Goal: Task Accomplishment & Management: Use online tool/utility

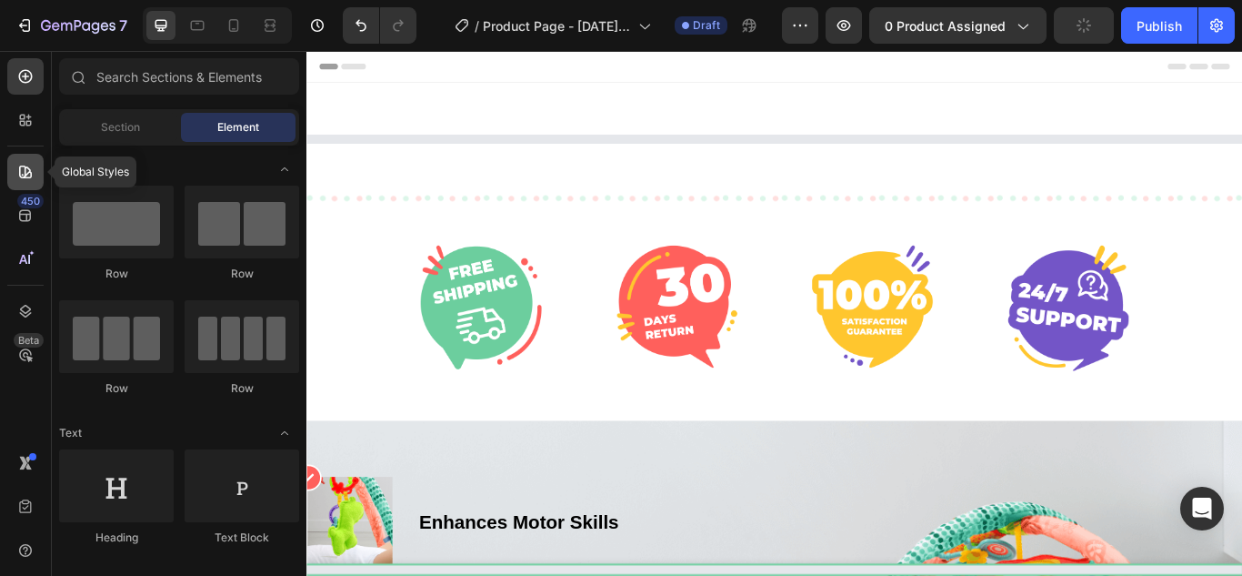
click at [30, 167] on icon at bounding box center [25, 172] width 18 height 18
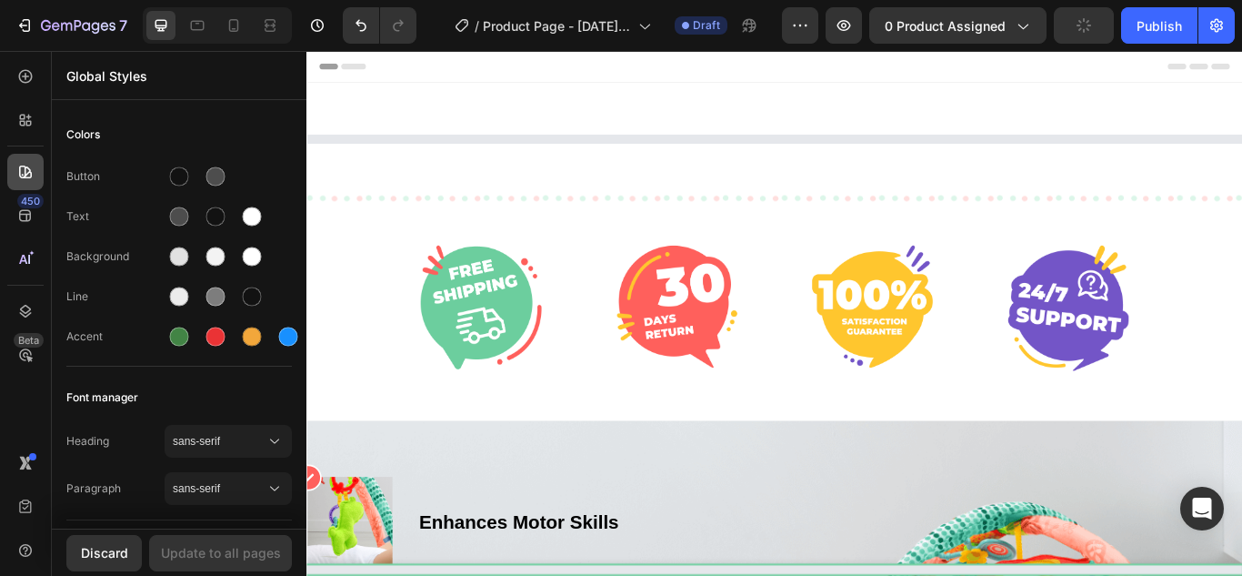
click at [30, 167] on icon at bounding box center [25, 172] width 18 height 18
click at [22, 217] on icon at bounding box center [25, 215] width 18 height 18
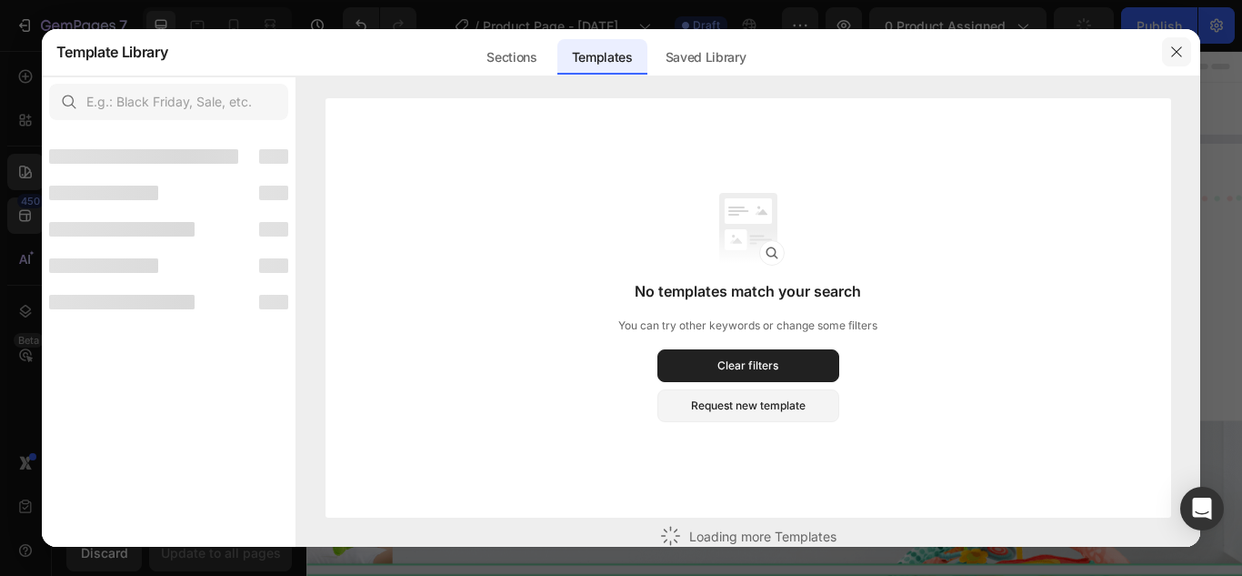
drag, startPoint x: 1176, startPoint y: 53, endPoint x: 1000, endPoint y: 2, distance: 182.7
click at [1176, 53] on icon "button" at bounding box center [1177, 51] width 10 height 10
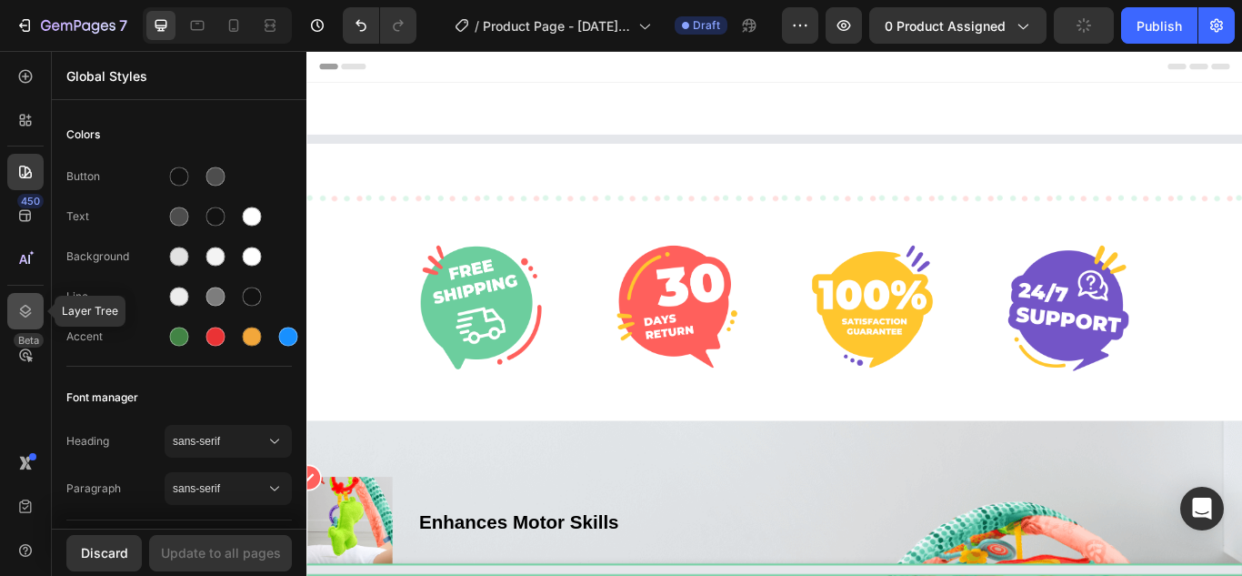
click at [25, 305] on icon at bounding box center [25, 311] width 18 height 18
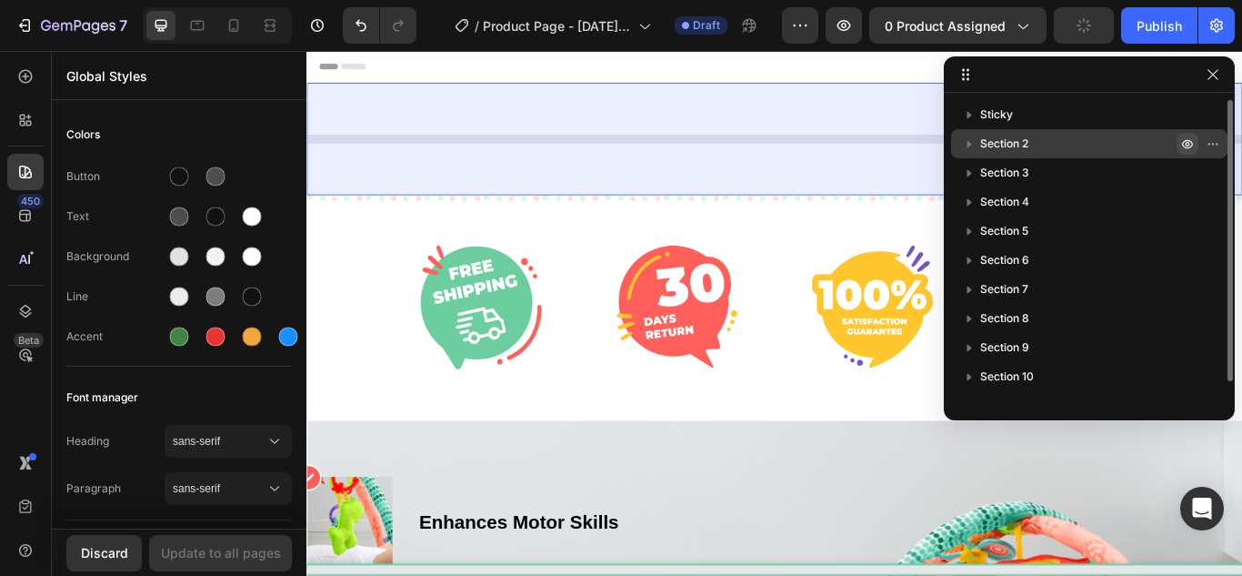
click at [1185, 145] on icon "button" at bounding box center [1187, 143] width 15 height 15
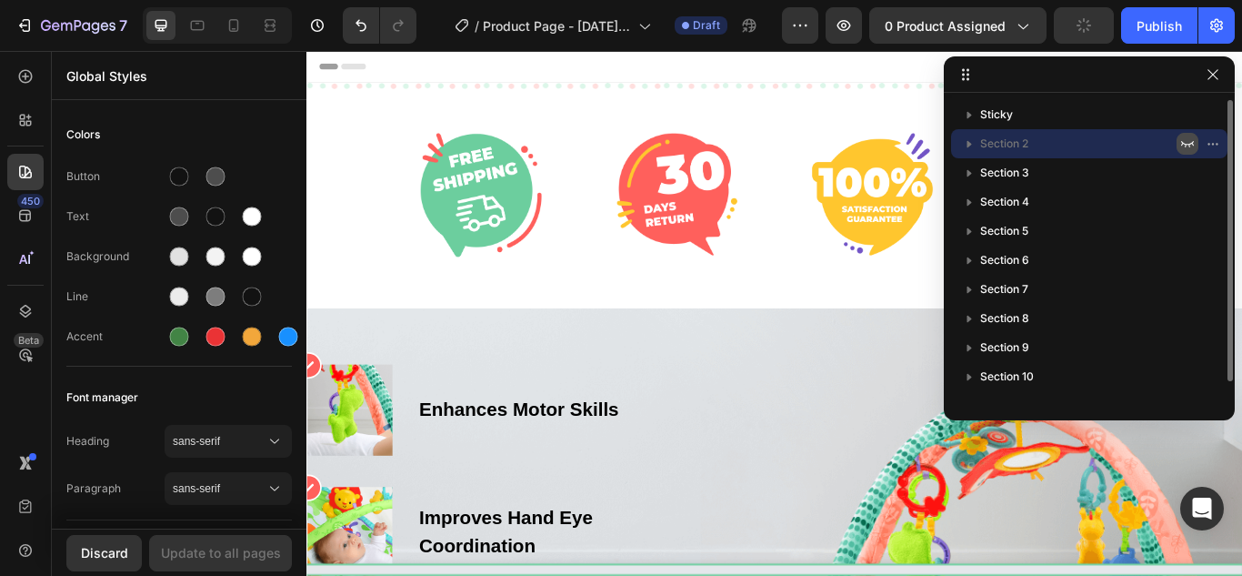
click at [1186, 145] on icon "button" at bounding box center [1187, 143] width 15 height 15
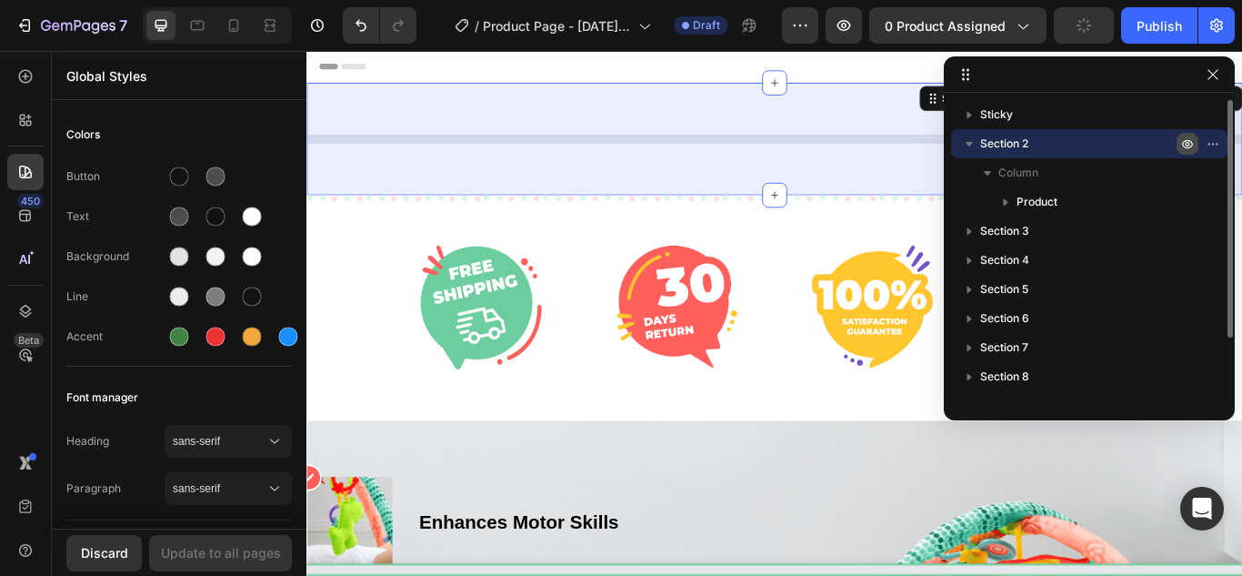
click at [967, 148] on icon "button" at bounding box center [969, 144] width 18 height 18
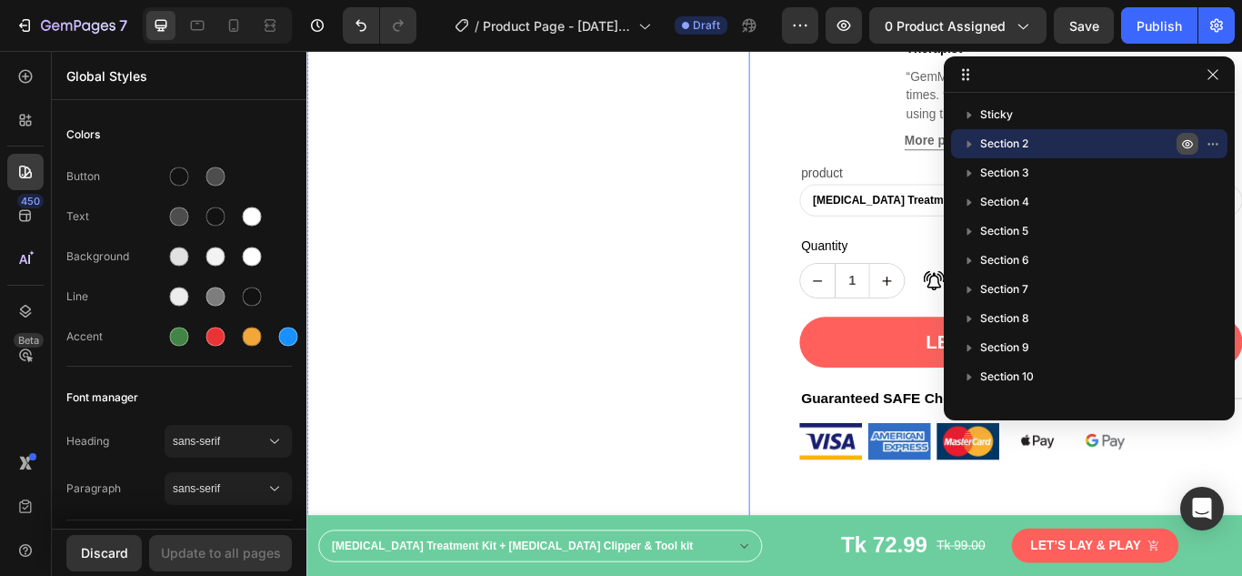
scroll to position [455, 0]
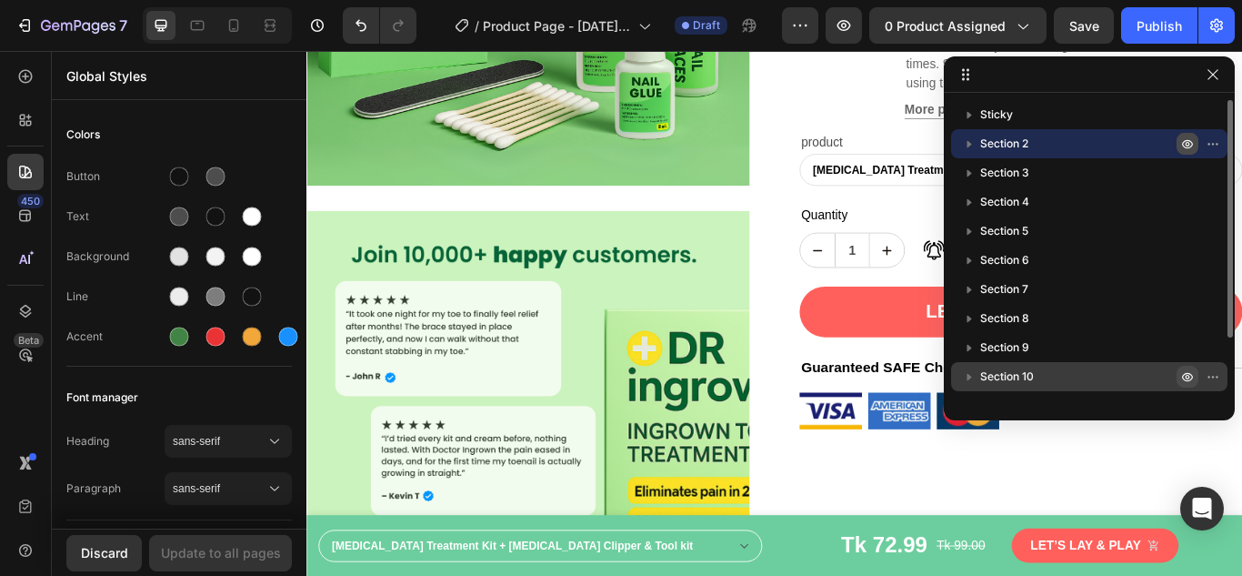
click at [1183, 376] on icon "button" at bounding box center [1187, 376] width 15 height 15
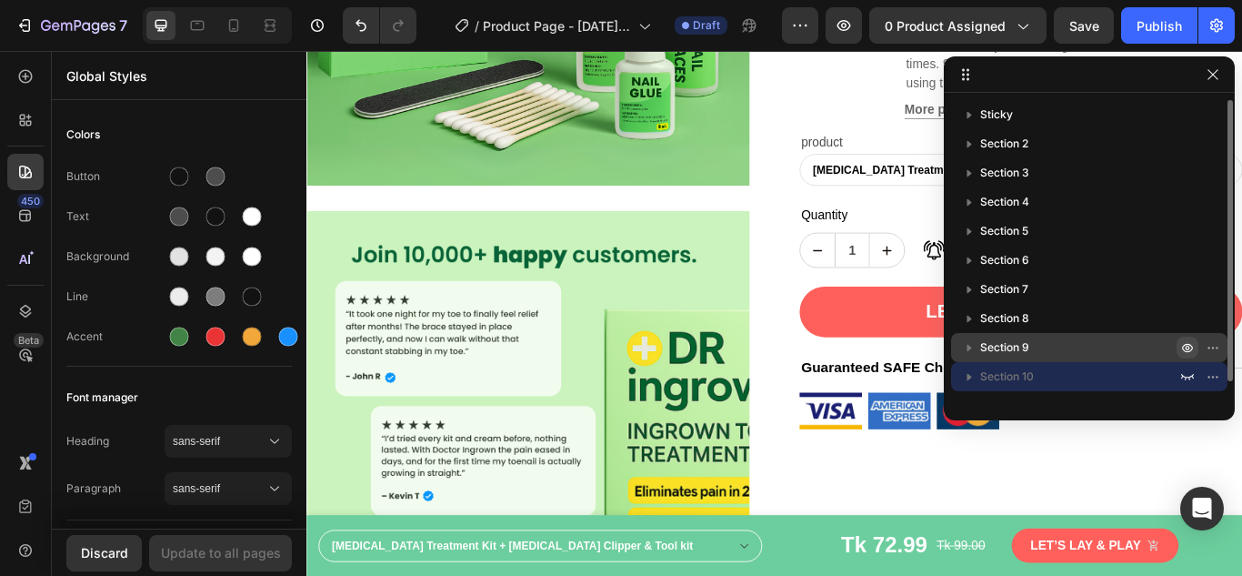
click at [1189, 348] on icon "button" at bounding box center [1187, 347] width 15 height 15
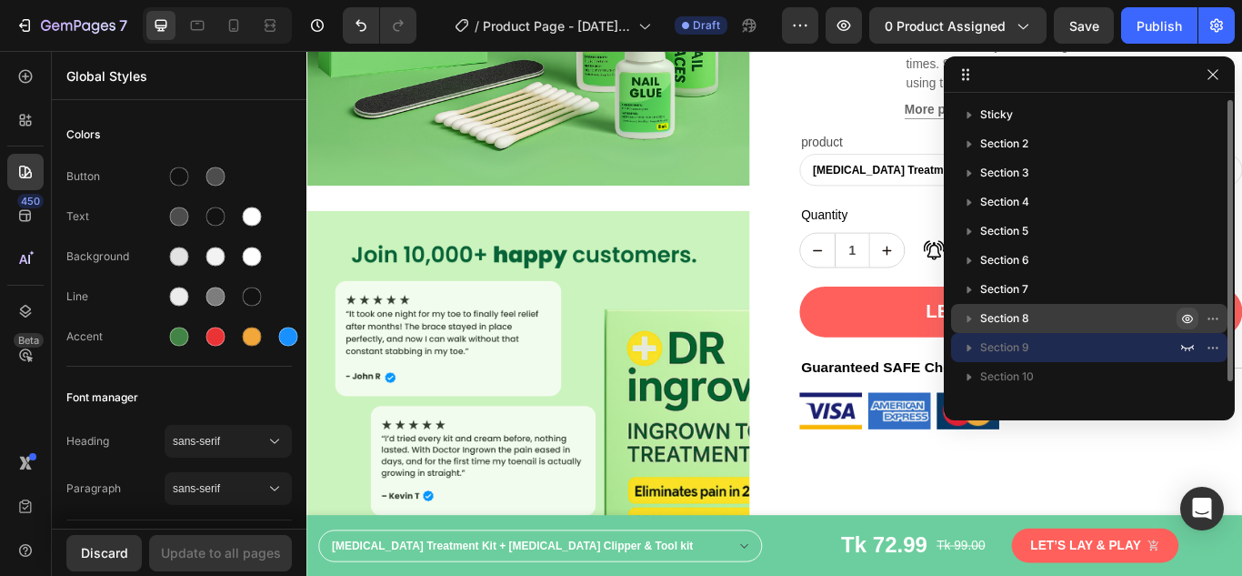
click at [1187, 324] on icon "button" at bounding box center [1187, 318] width 15 height 15
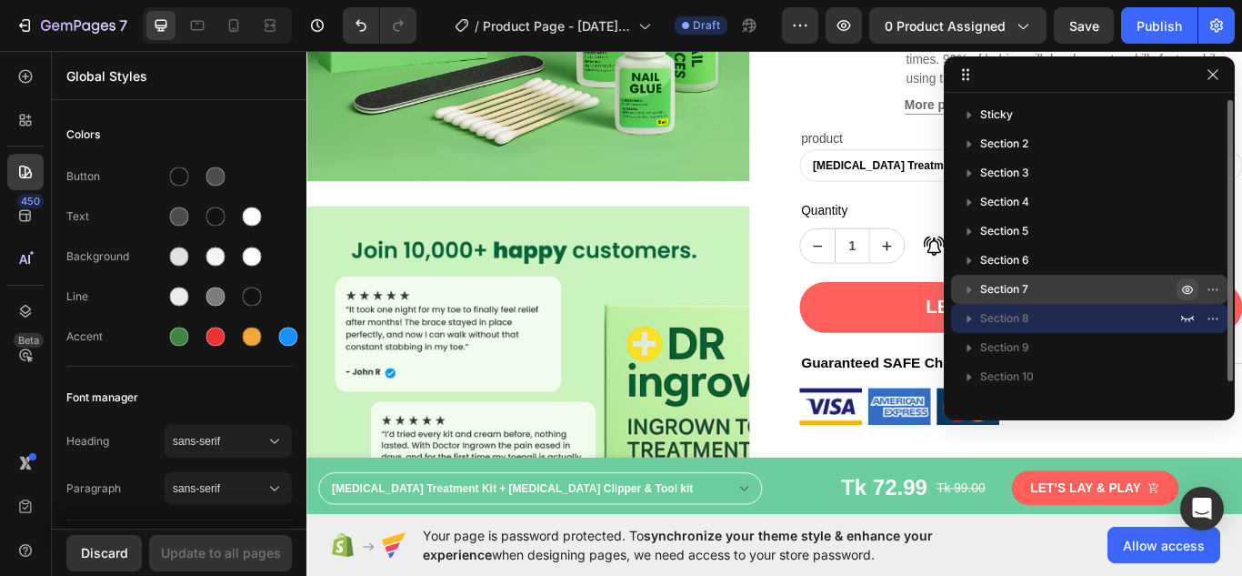
click at [1185, 291] on icon "button" at bounding box center [1187, 289] width 15 height 15
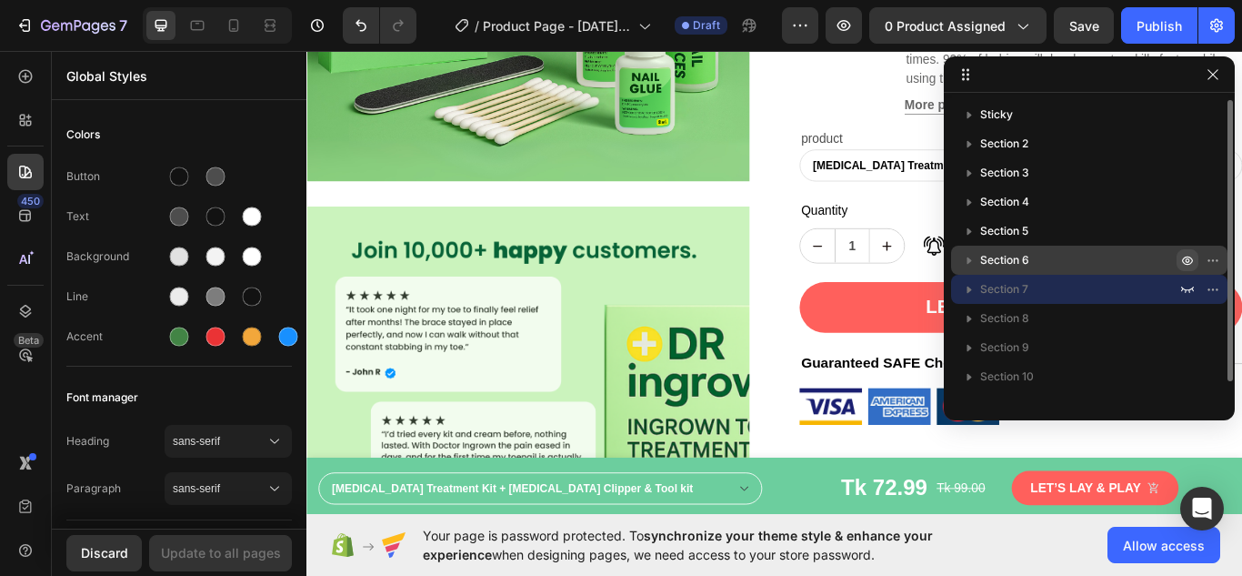
click at [1189, 263] on icon "button" at bounding box center [1187, 260] width 15 height 15
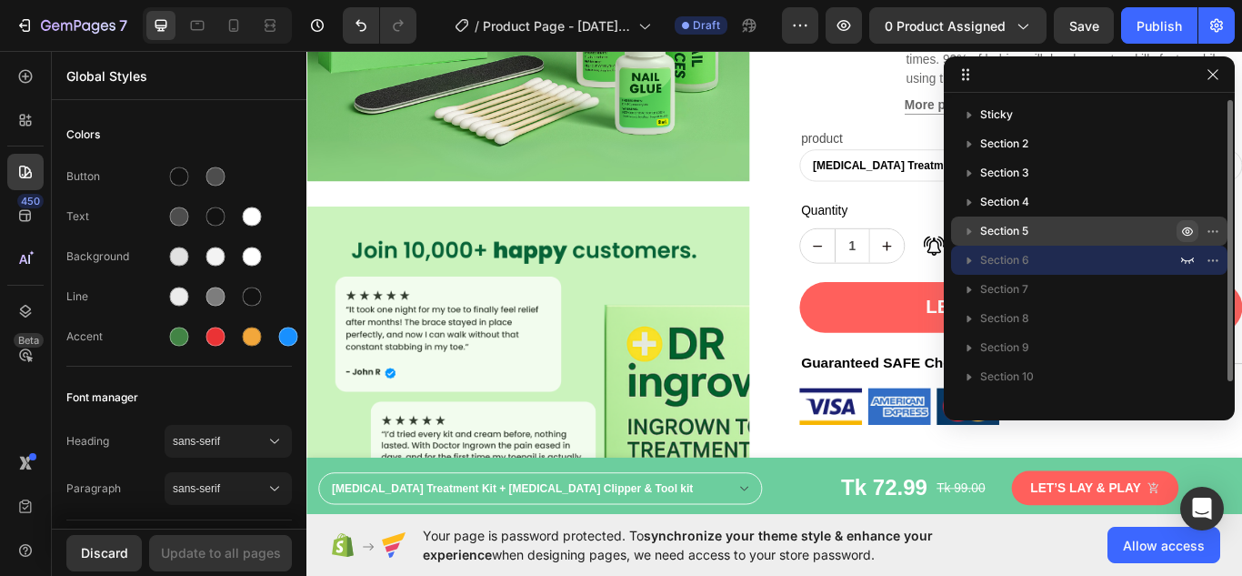
click at [1189, 234] on icon "button" at bounding box center [1187, 231] width 15 height 15
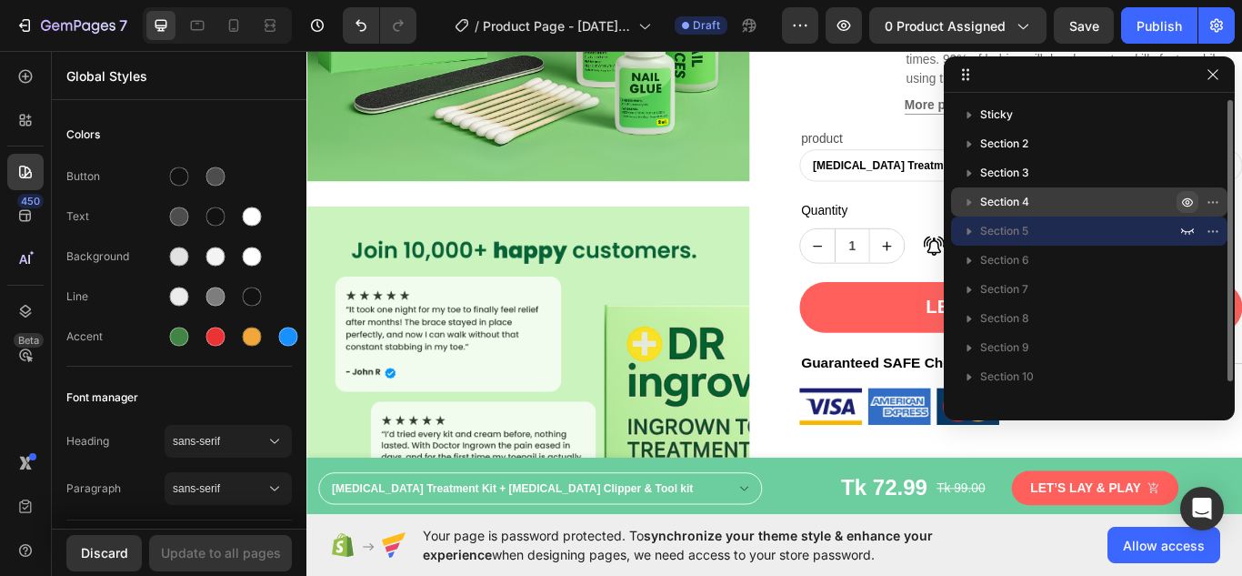
click at [1189, 206] on icon "button" at bounding box center [1187, 202] width 11 height 9
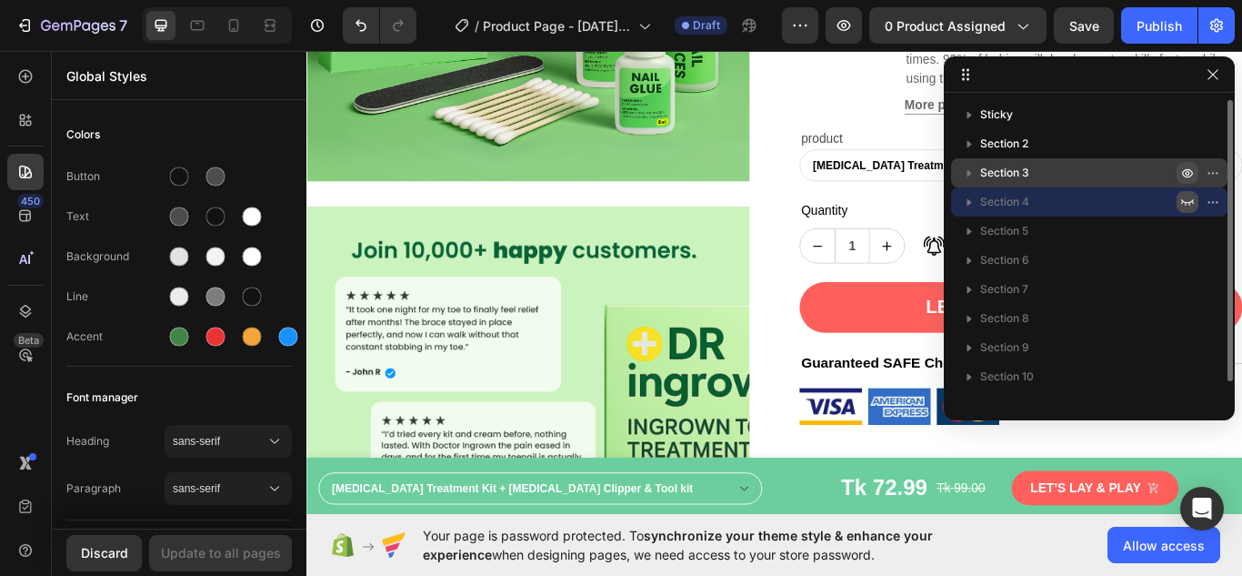
click at [1193, 178] on icon "button" at bounding box center [1187, 173] width 15 height 15
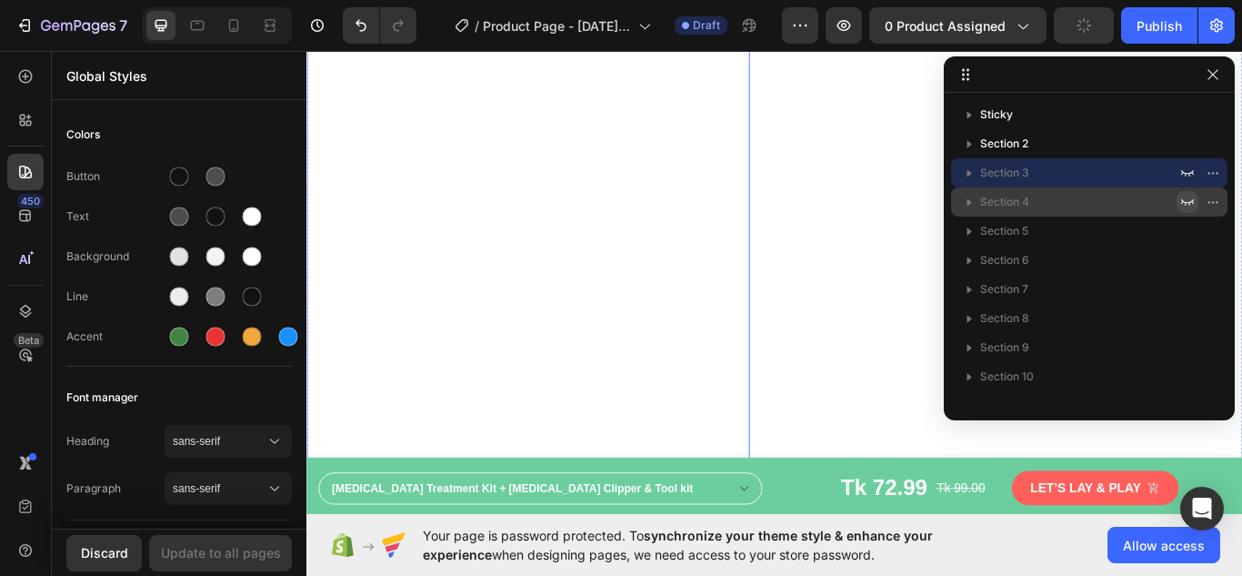
scroll to position [2364, 0]
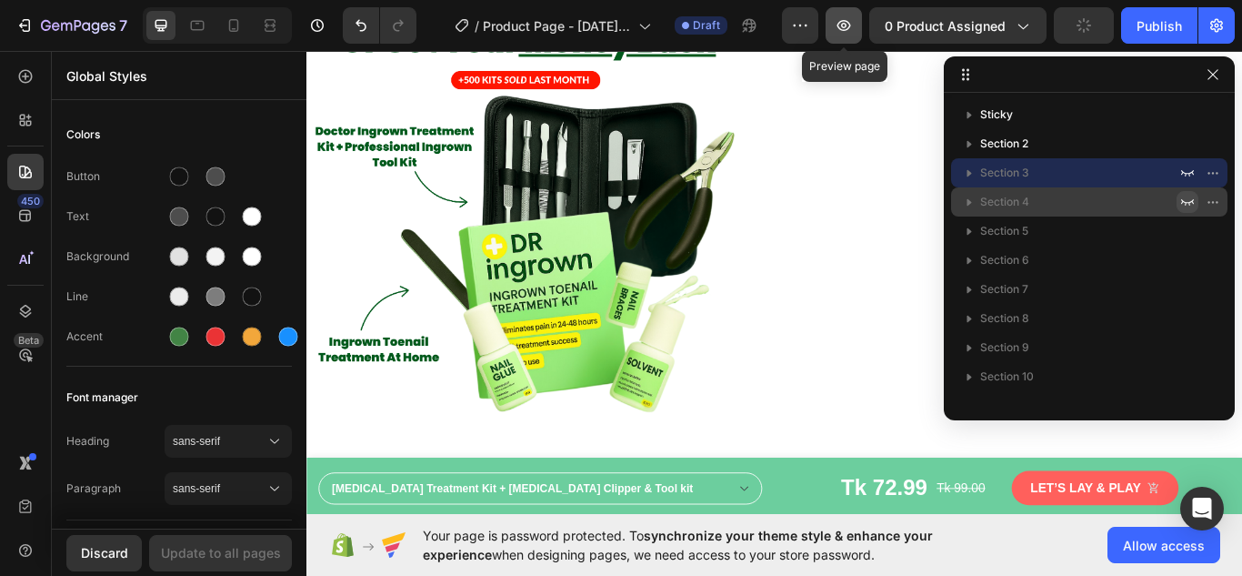
click at [847, 19] on icon "button" at bounding box center [844, 25] width 18 height 18
click at [847, 25] on icon "button" at bounding box center [844, 25] width 18 height 18
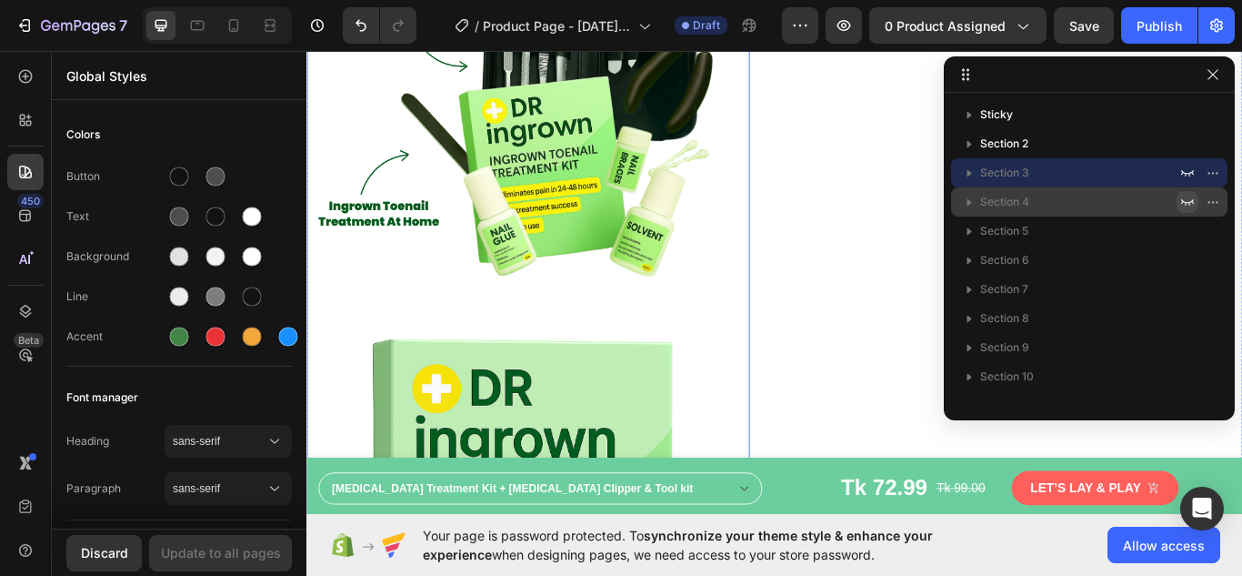
scroll to position [2546, 0]
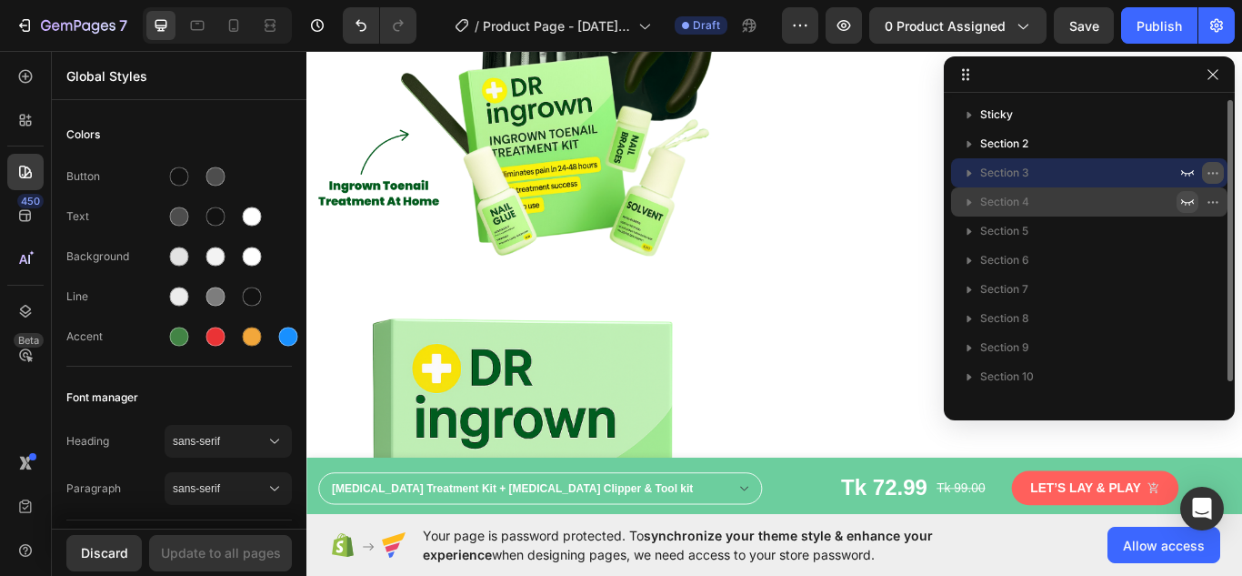
click at [1211, 176] on icon "button" at bounding box center [1213, 173] width 15 height 15
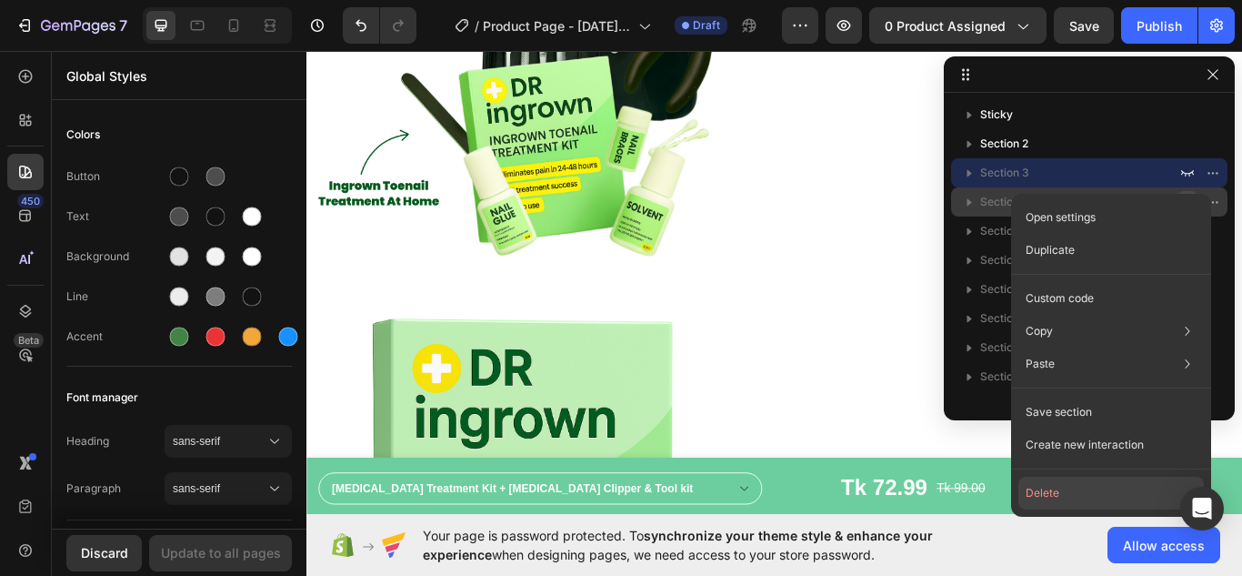
click at [1048, 493] on button "Delete" at bounding box center [1111, 493] width 186 height 33
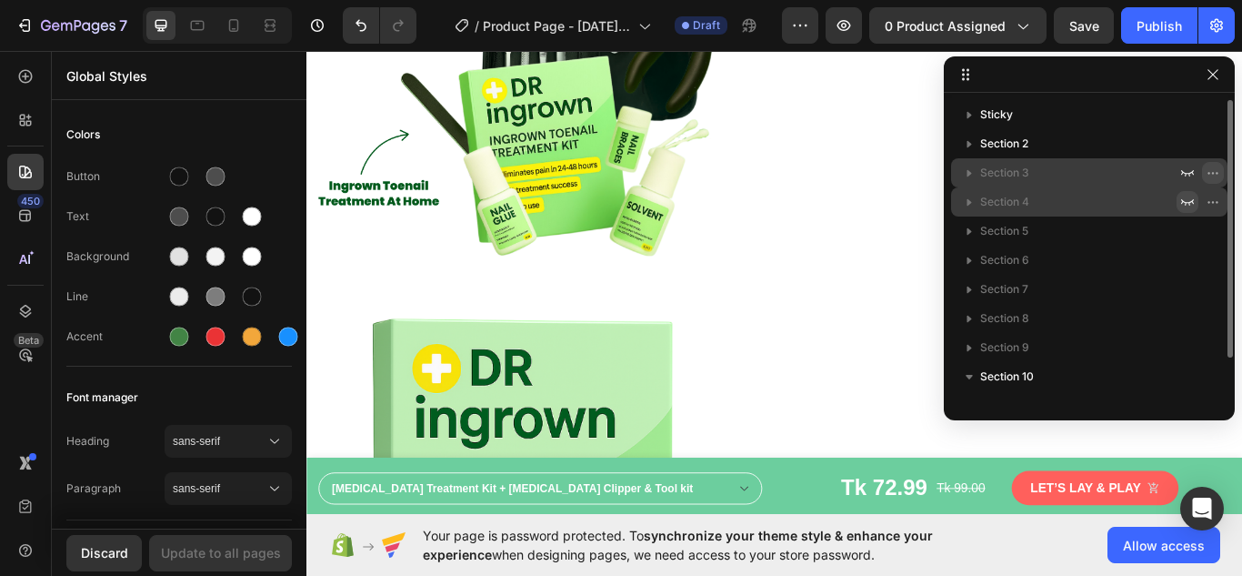
click at [1214, 171] on icon "button" at bounding box center [1213, 173] width 15 height 15
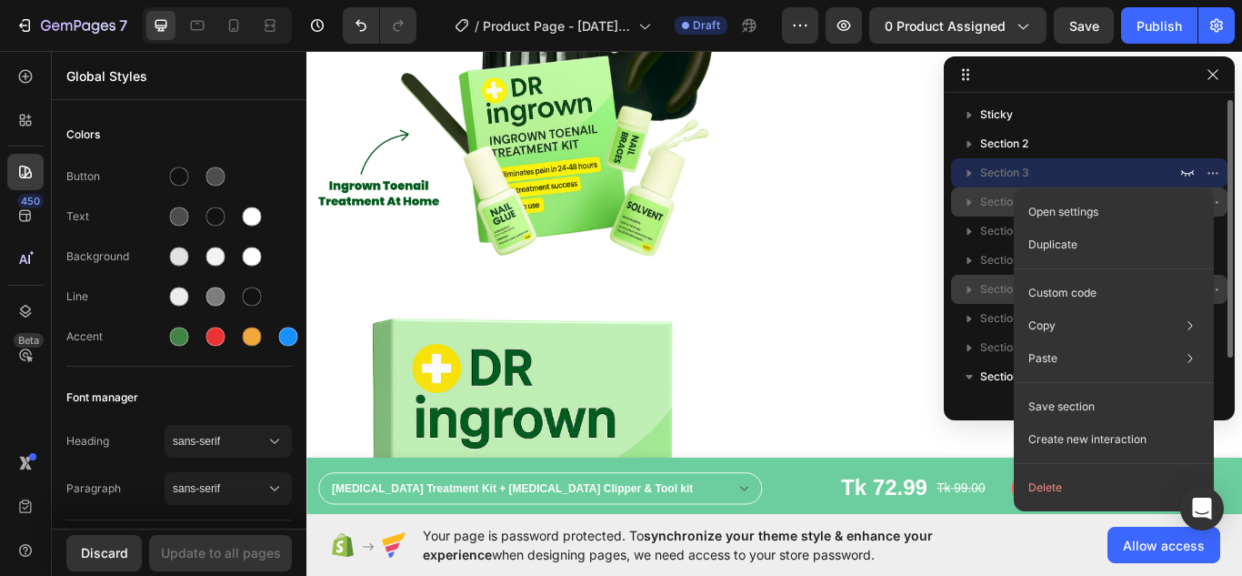
drag, startPoint x: 1040, startPoint y: 485, endPoint x: 1130, endPoint y: 286, distance: 218.6
click at [1041, 485] on button "Delete" at bounding box center [1114, 487] width 186 height 33
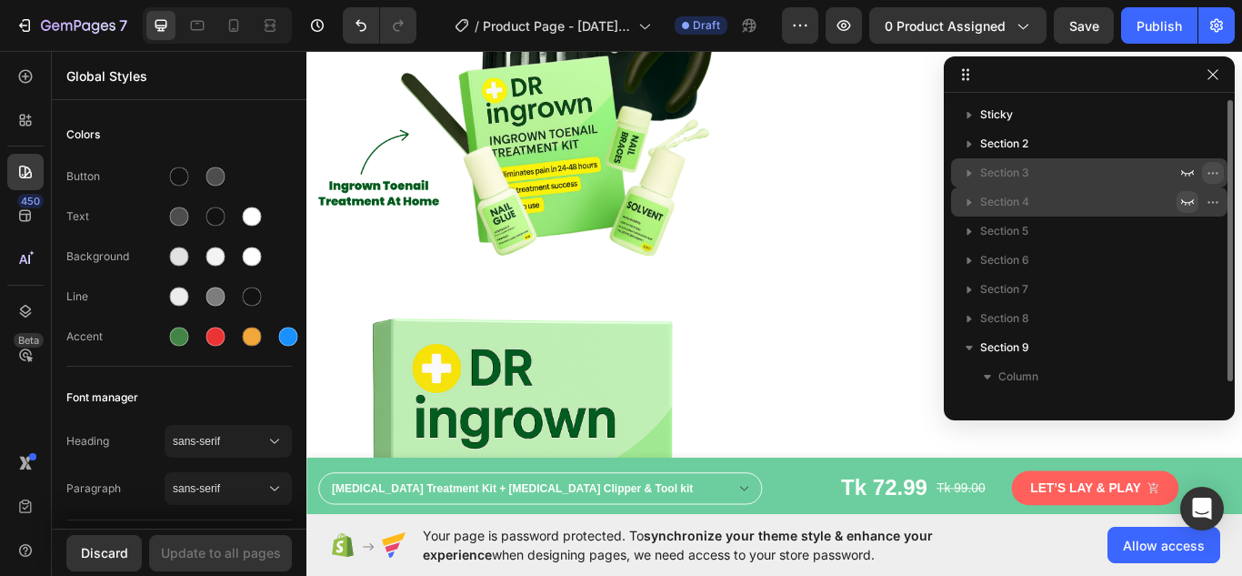
click at [1206, 175] on icon "button" at bounding box center [1213, 173] width 15 height 15
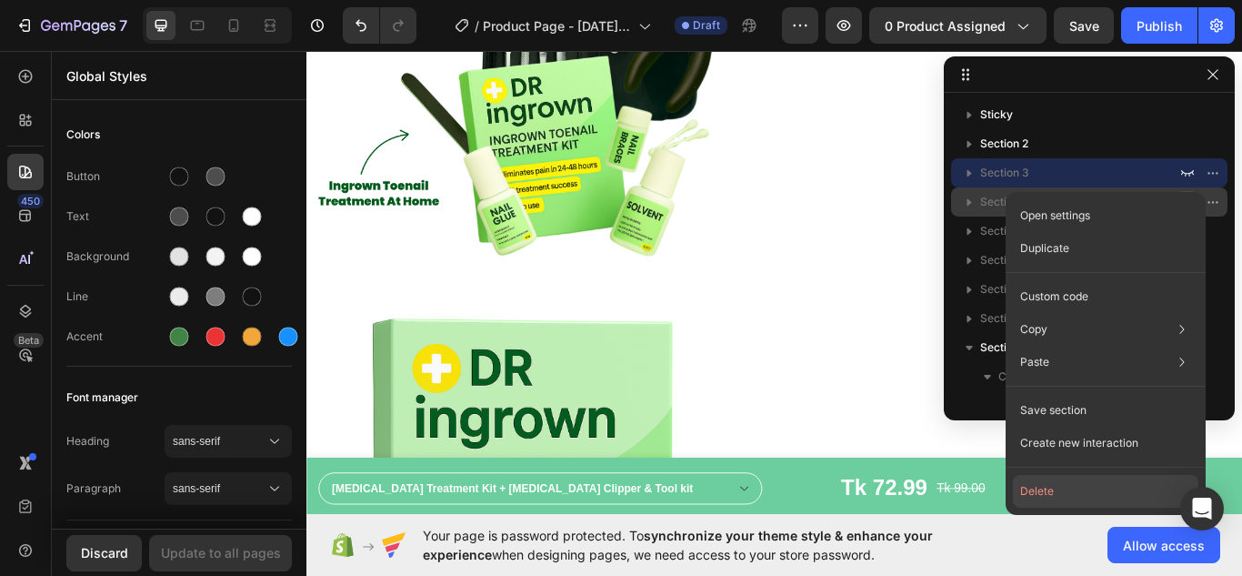
click at [1040, 484] on button "Delete" at bounding box center [1106, 491] width 186 height 33
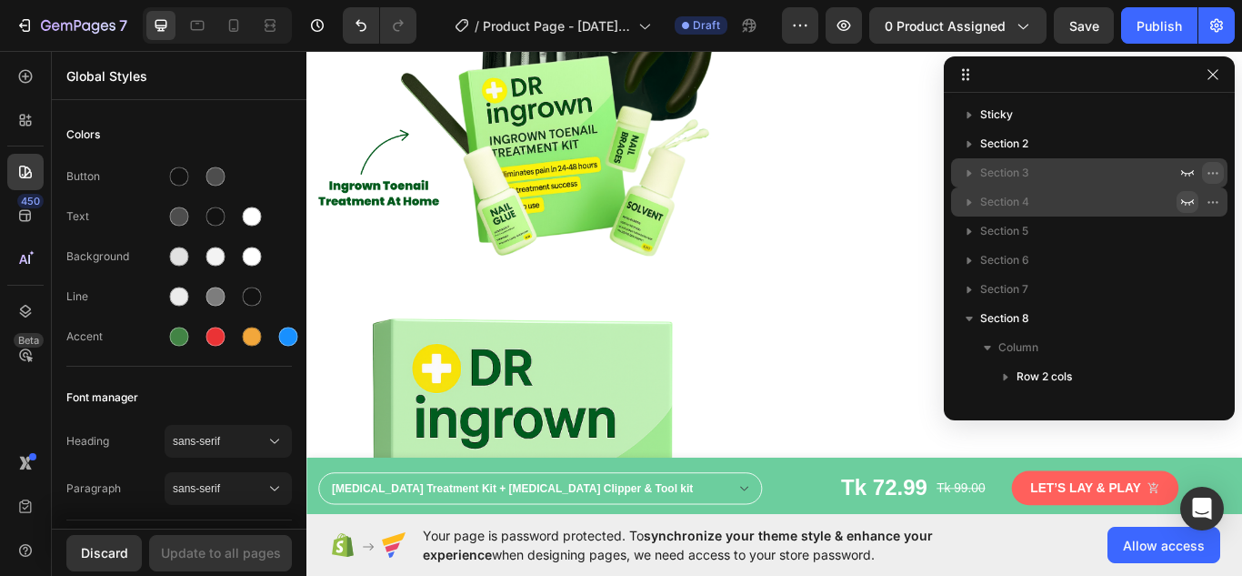
click at [1213, 172] on icon "button" at bounding box center [1213, 173] width 15 height 15
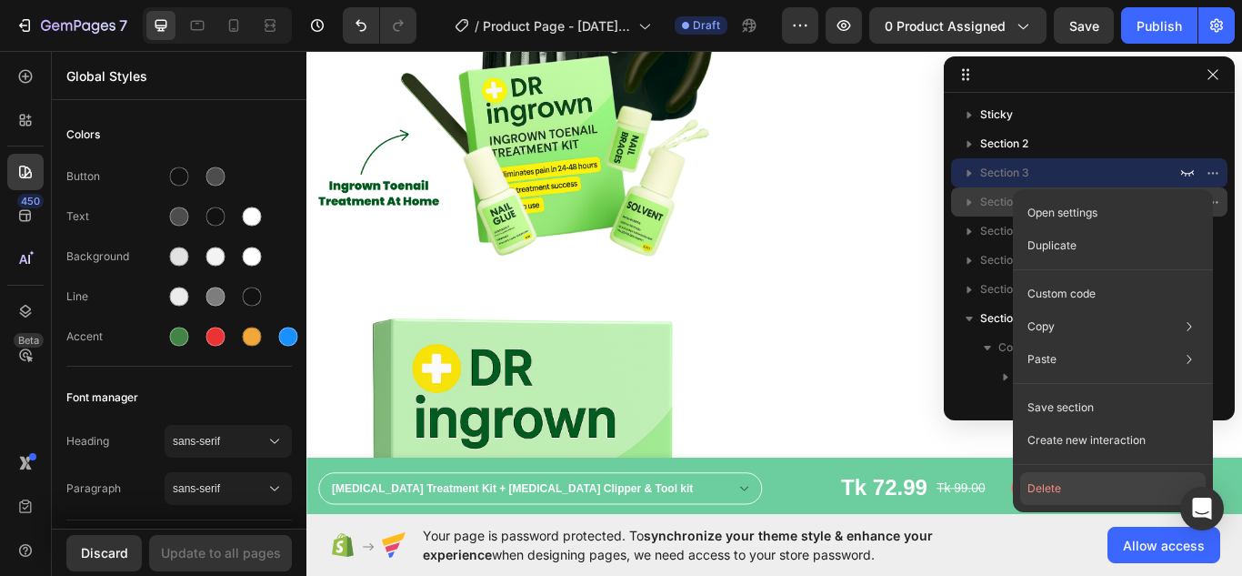
click at [1054, 489] on button "Delete" at bounding box center [1113, 488] width 186 height 33
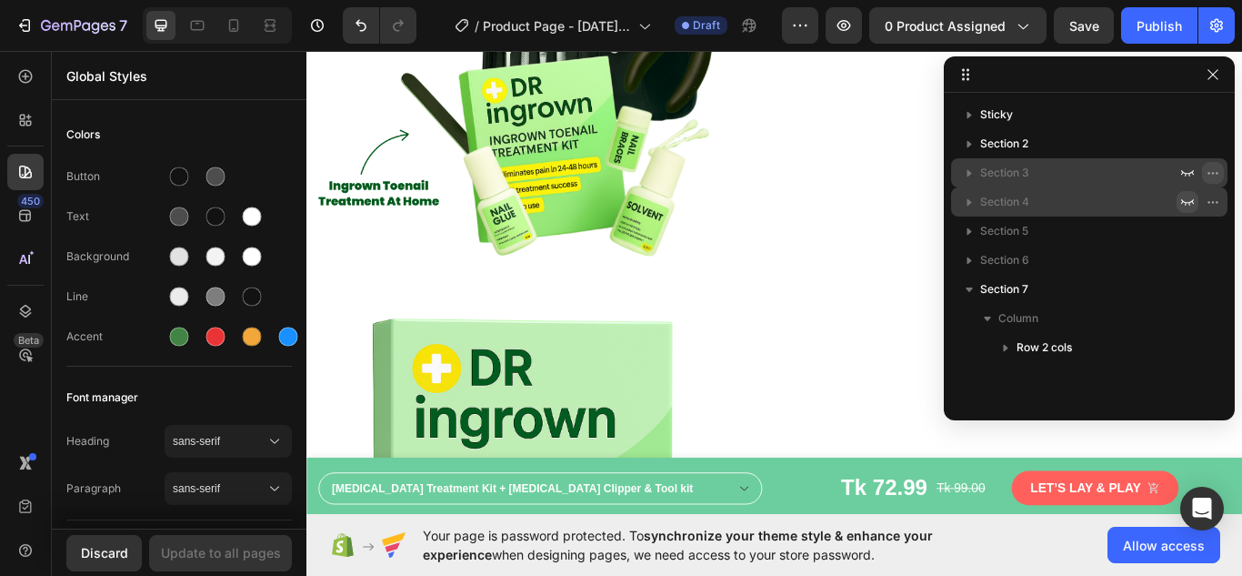
click at [1219, 174] on icon "button" at bounding box center [1213, 173] width 15 height 15
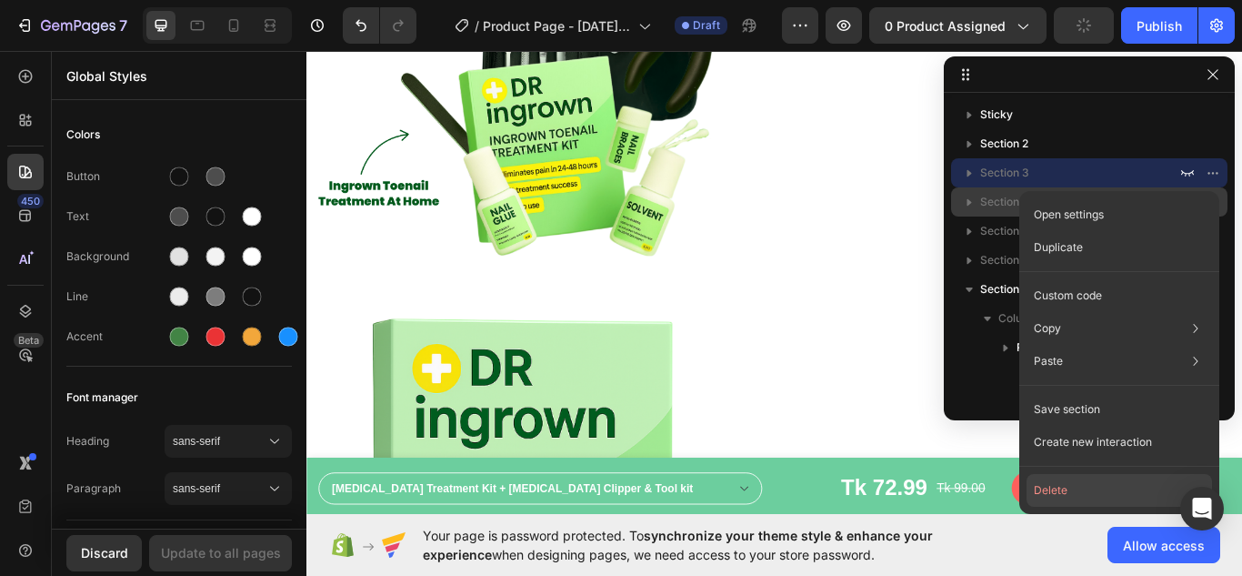
drag, startPoint x: 1062, startPoint y: 482, endPoint x: 894, endPoint y: 463, distance: 169.3
click at [1062, 482] on button "Delete" at bounding box center [1120, 490] width 186 height 33
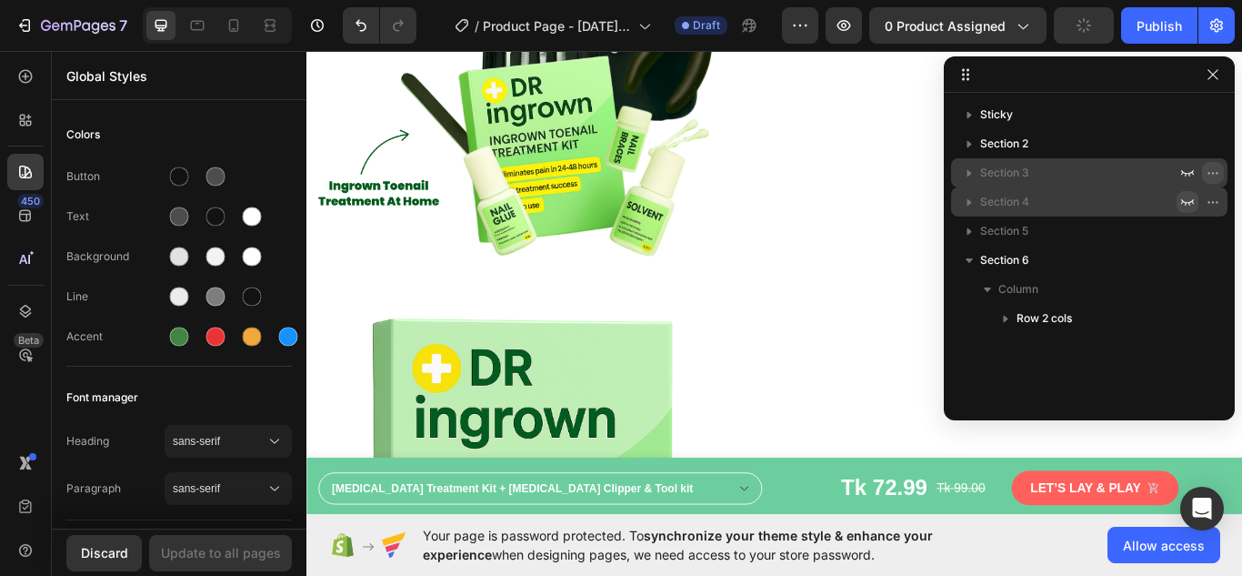
click at [1219, 175] on icon "button" at bounding box center [1213, 173] width 15 height 15
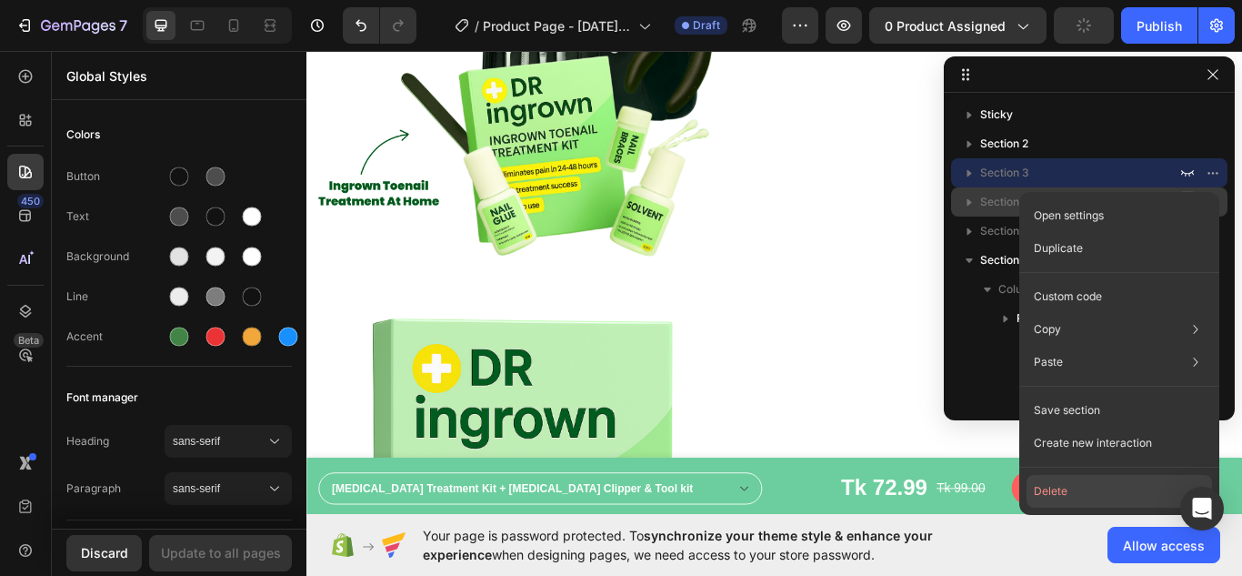
click at [1063, 483] on button "Delete" at bounding box center [1120, 491] width 186 height 33
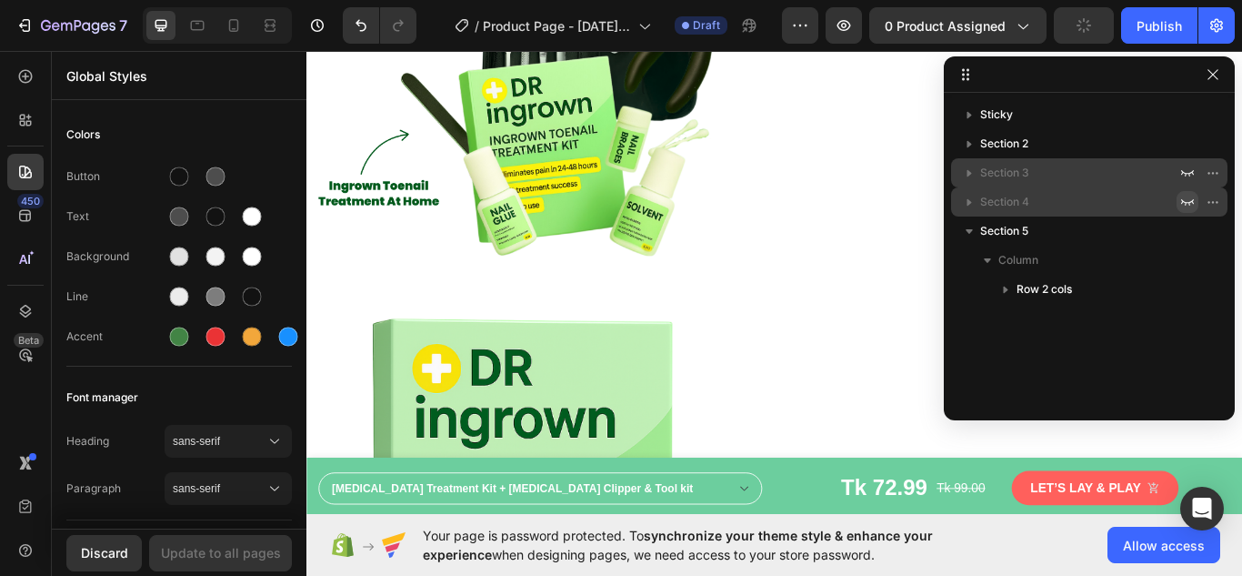
click at [1213, 176] on icon "button" at bounding box center [1213, 173] width 15 height 15
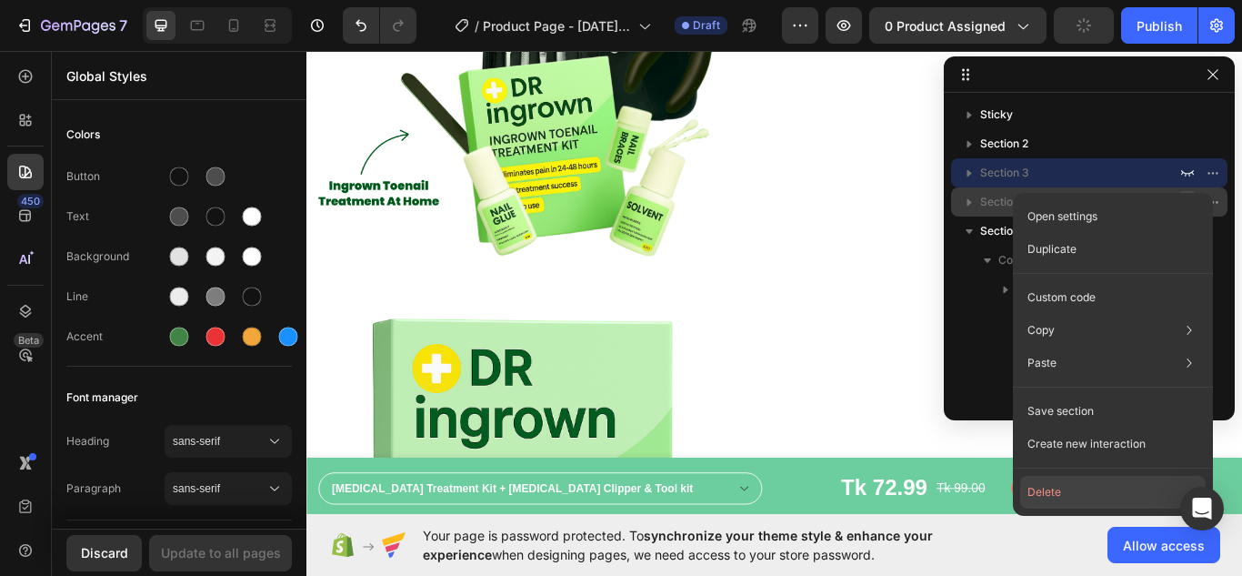
drag, startPoint x: 1046, startPoint y: 487, endPoint x: 862, endPoint y: 507, distance: 184.9
click at [1046, 487] on button "Delete" at bounding box center [1113, 492] width 186 height 33
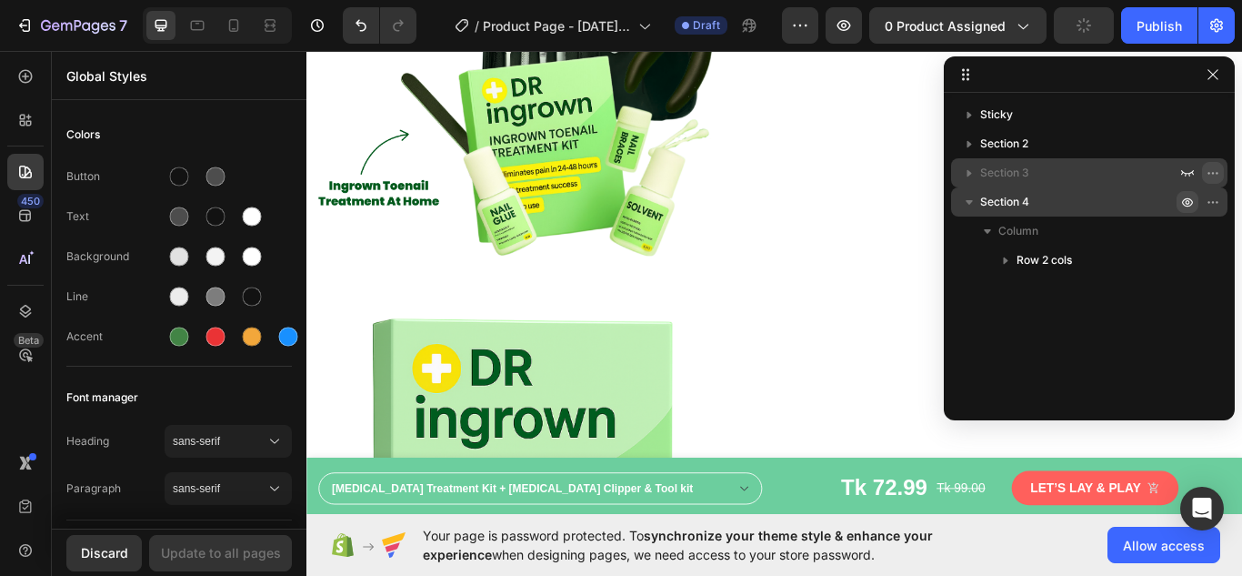
click at [1212, 175] on icon "button" at bounding box center [1213, 173] width 15 height 15
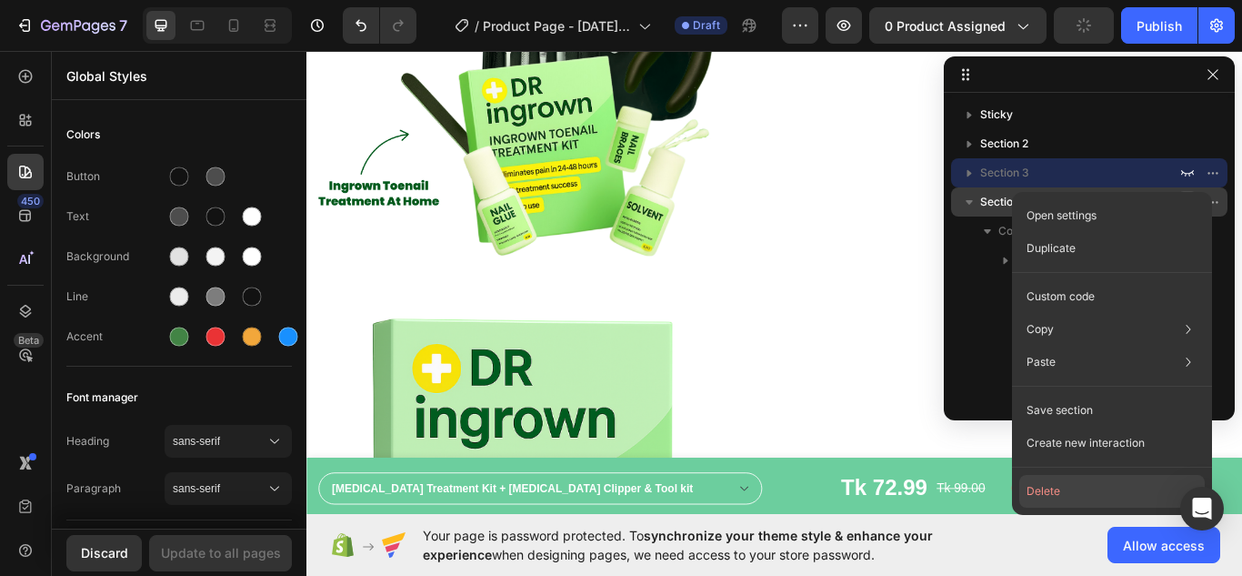
click at [1051, 482] on button "Delete" at bounding box center [1112, 491] width 186 height 33
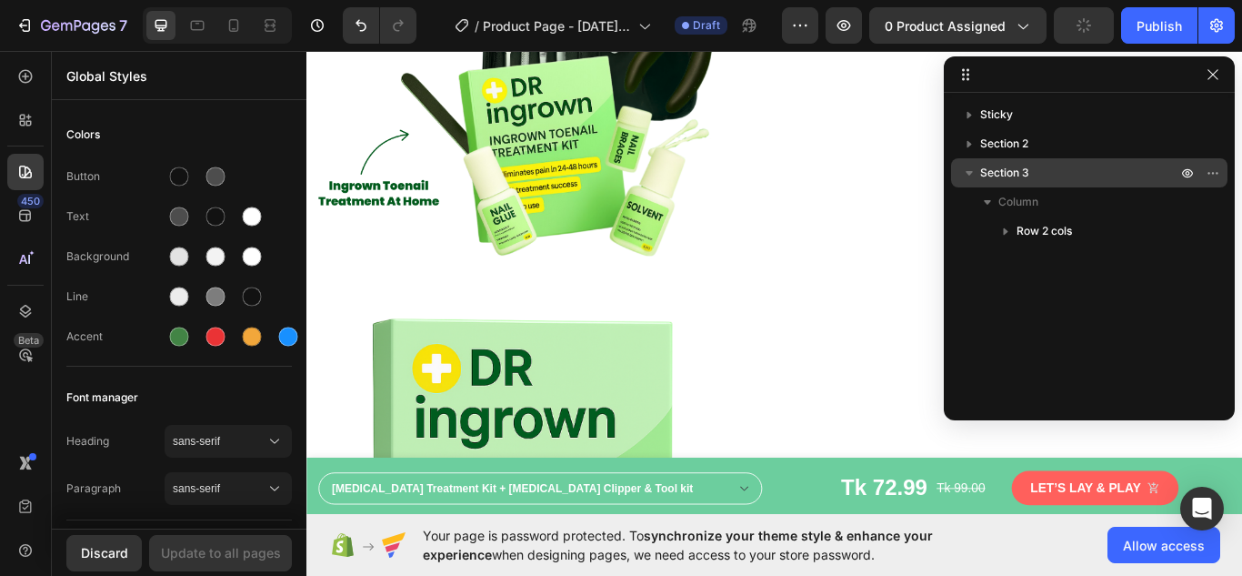
click at [971, 176] on icon "button" at bounding box center [969, 173] width 18 height 18
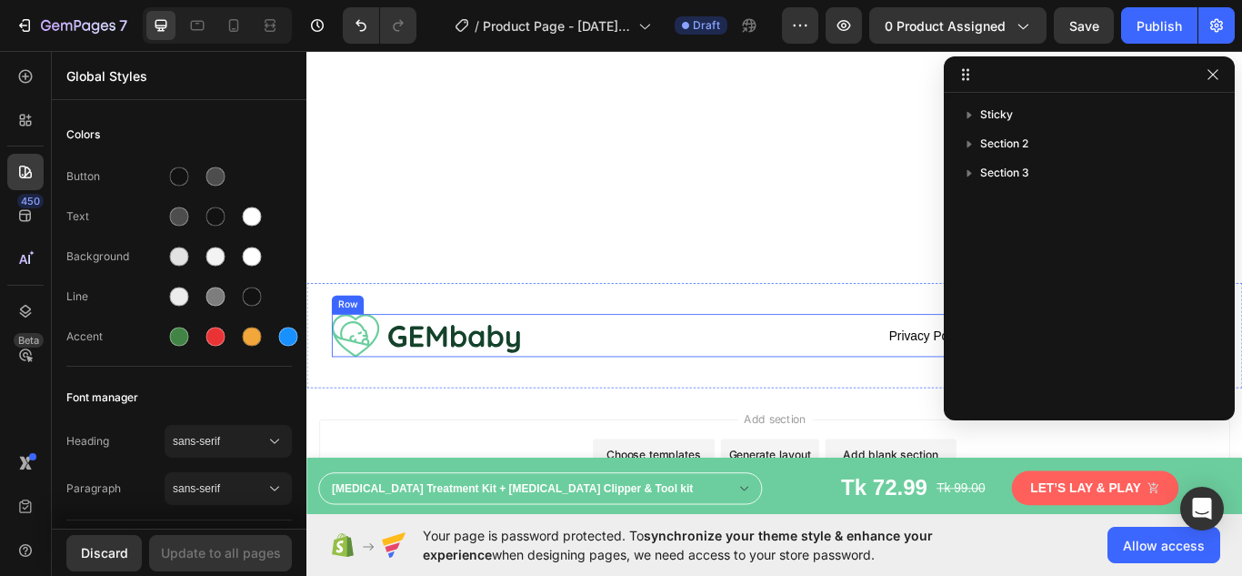
scroll to position [8580, 0]
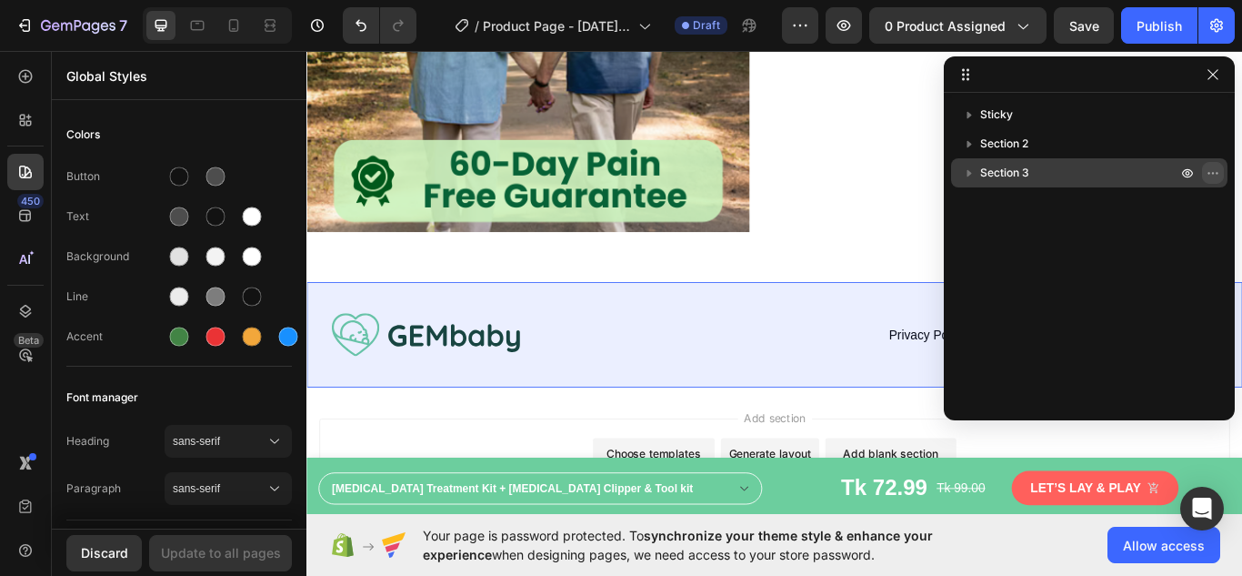
click at [1214, 172] on icon "button" at bounding box center [1213, 173] width 15 height 15
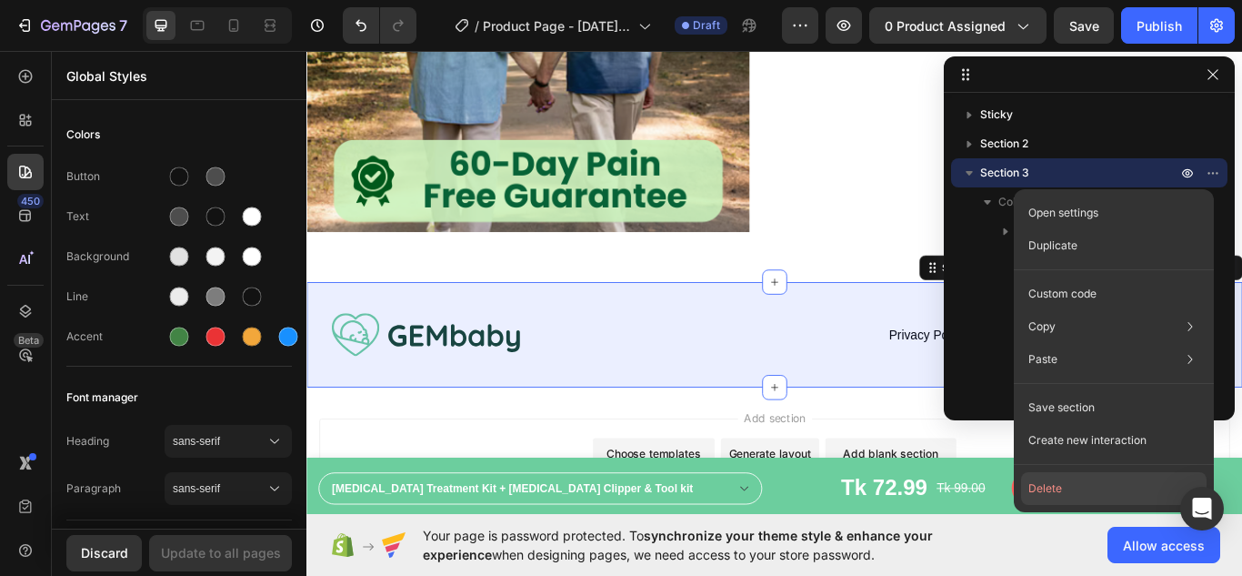
click at [1052, 482] on button "Delete" at bounding box center [1114, 488] width 186 height 33
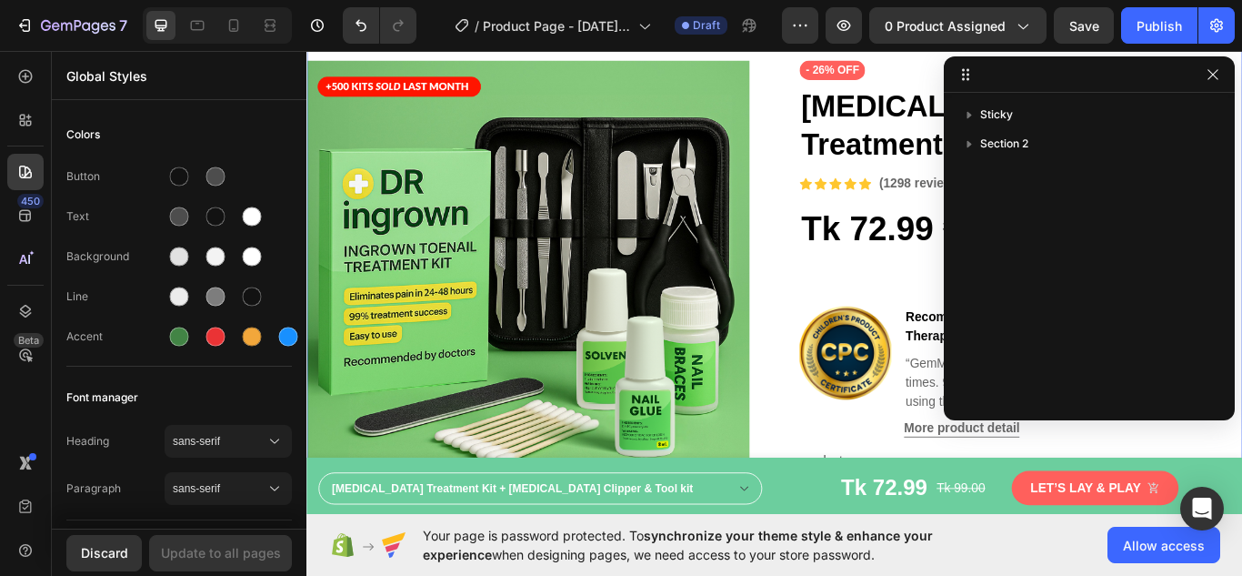
scroll to position [0, 0]
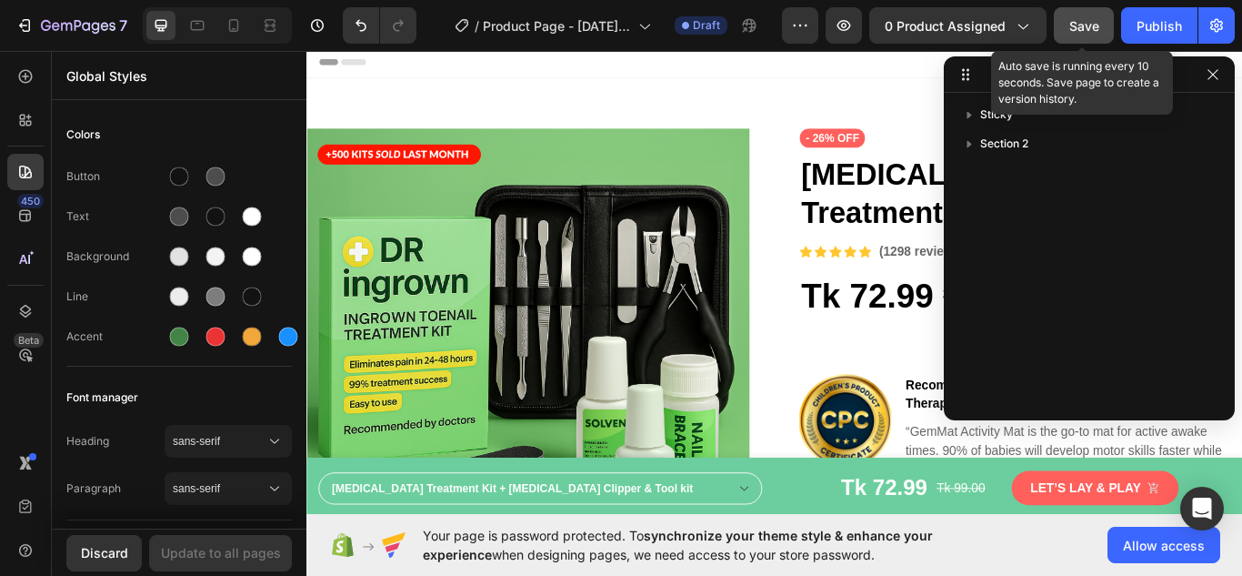
click at [1078, 30] on span "Save" at bounding box center [1084, 25] width 30 height 15
click at [1078, 22] on span "Save" at bounding box center [1084, 25] width 30 height 15
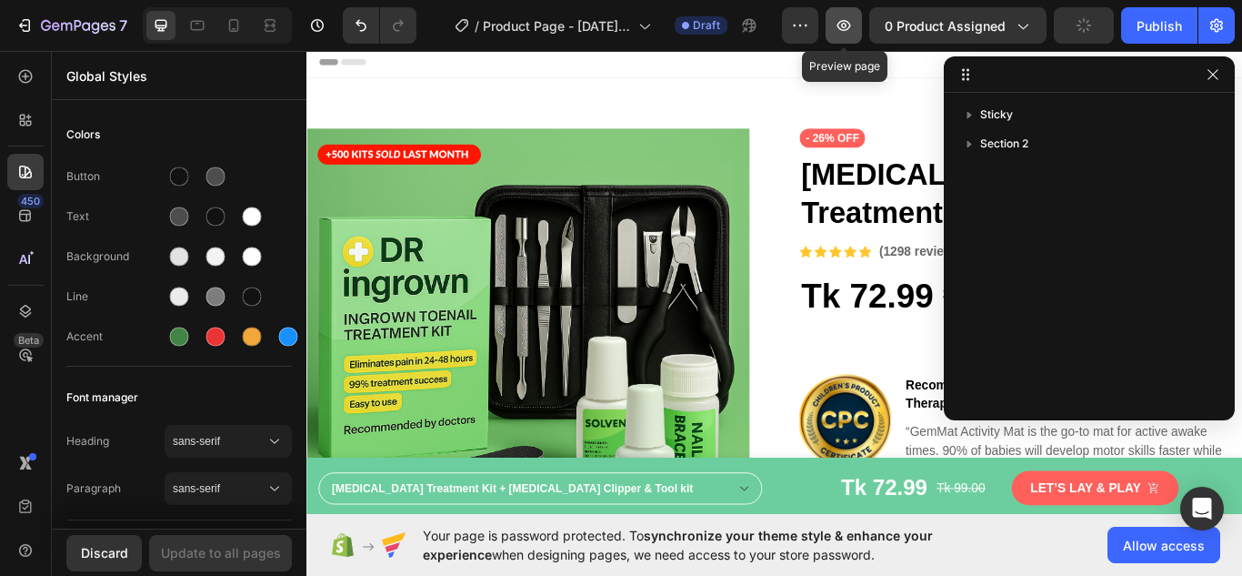
click at [845, 25] on icon "button" at bounding box center [844, 25] width 18 height 18
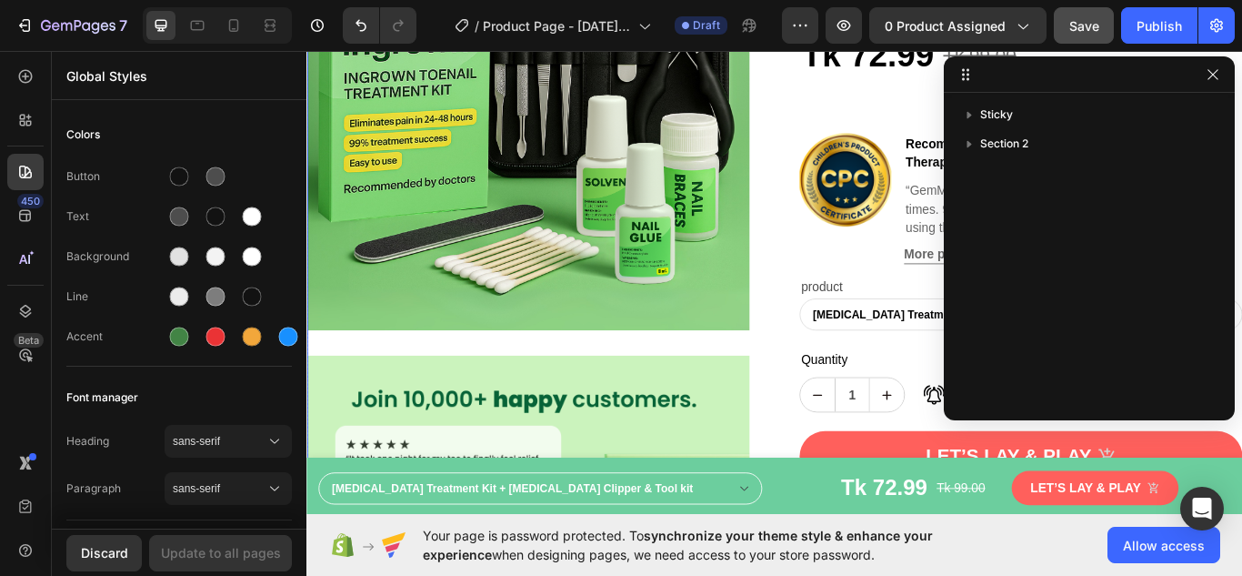
scroll to position [364, 0]
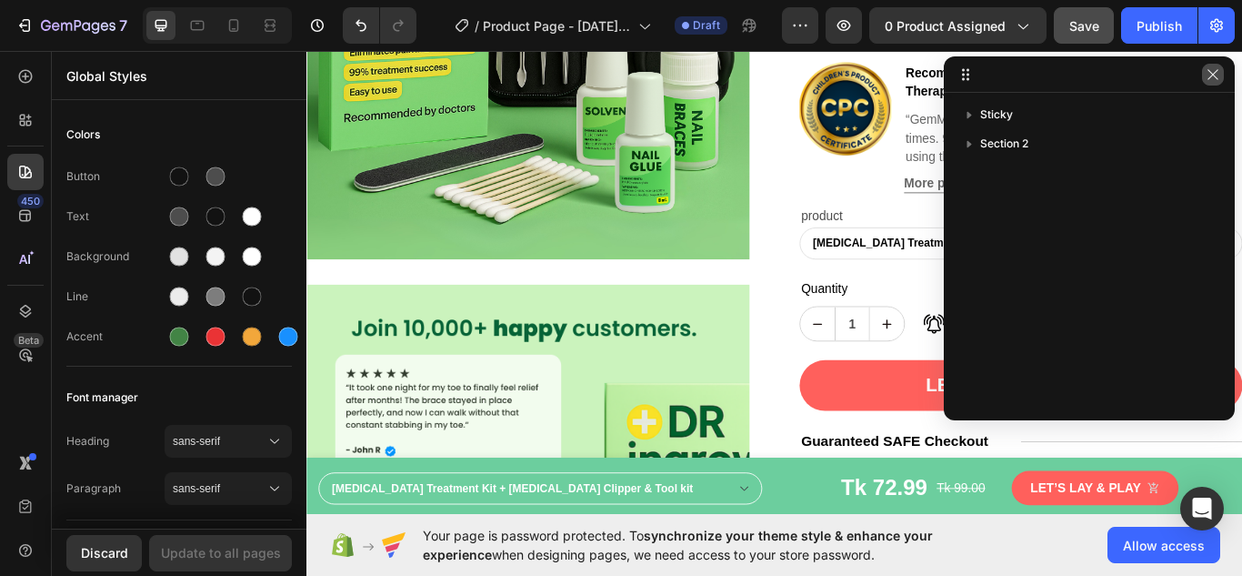
click at [1213, 76] on icon "button" at bounding box center [1213, 74] width 15 height 15
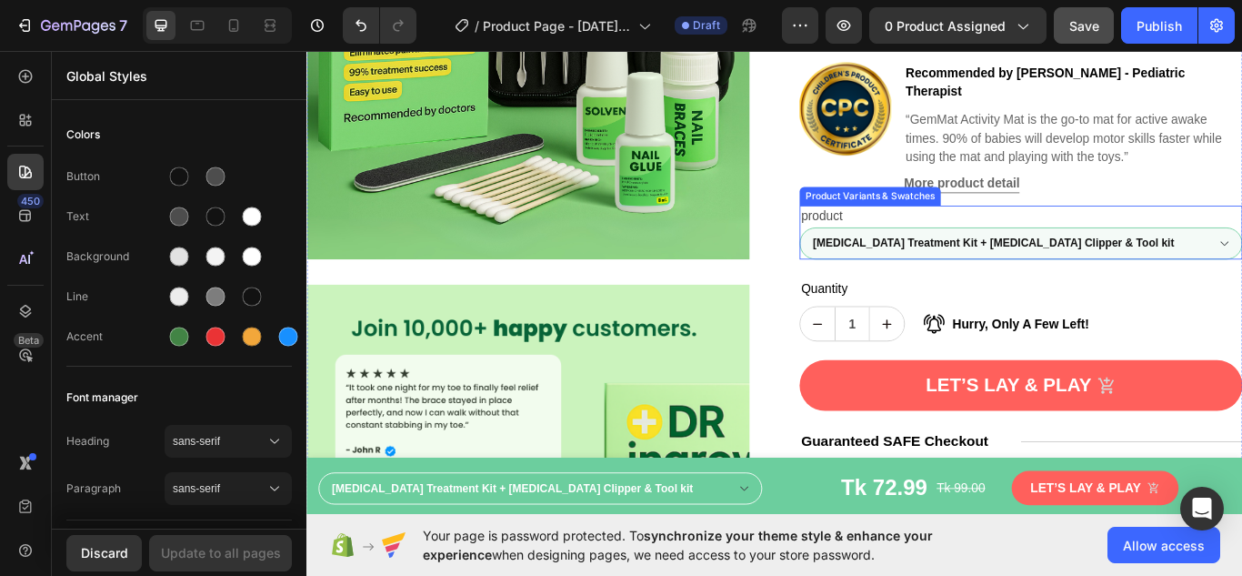
click at [1241, 262] on select "[MEDICAL_DATA] Treatment Kit + [MEDICAL_DATA] Clipper & Tool kit [MEDICAL_DATA]…" at bounding box center [1139, 275] width 517 height 37
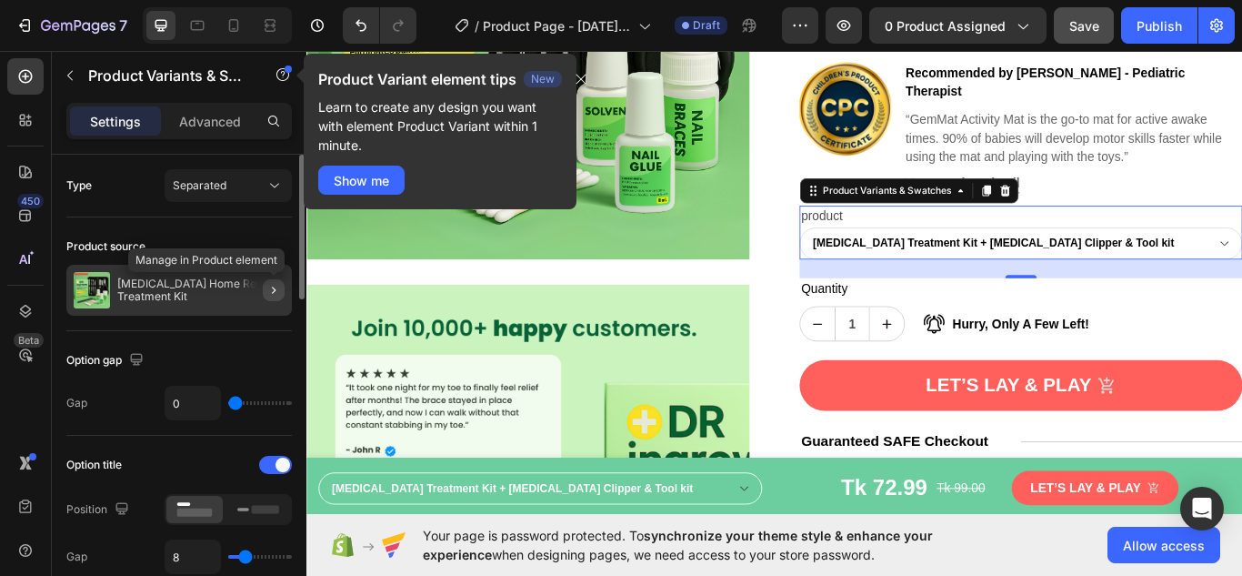
click at [273, 291] on icon "button" at bounding box center [273, 290] width 15 height 15
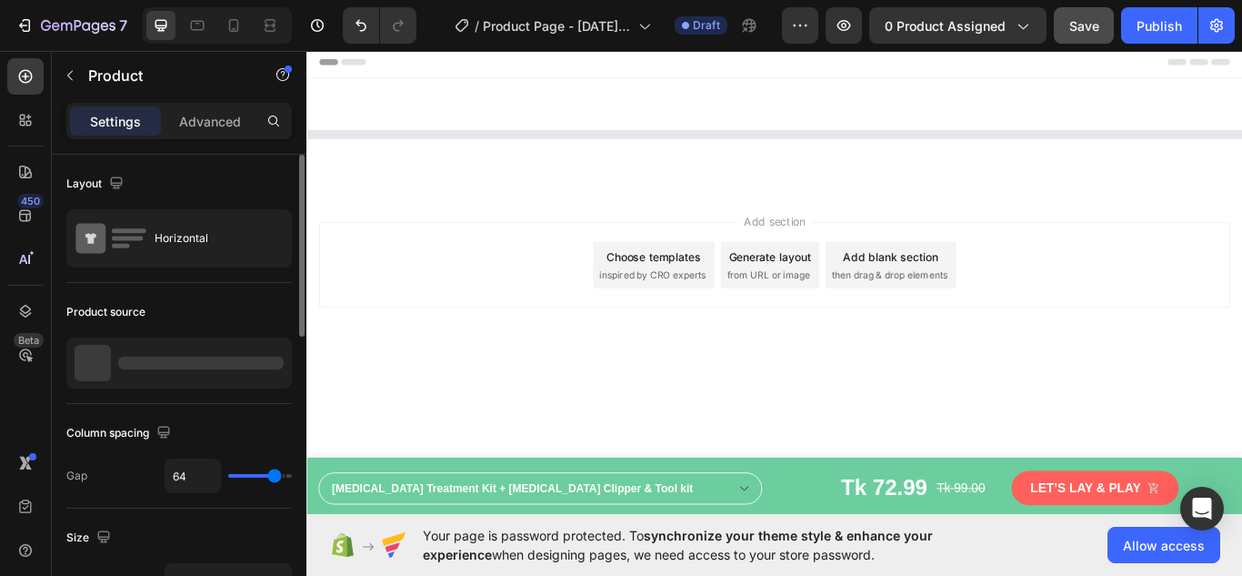
scroll to position [0, 0]
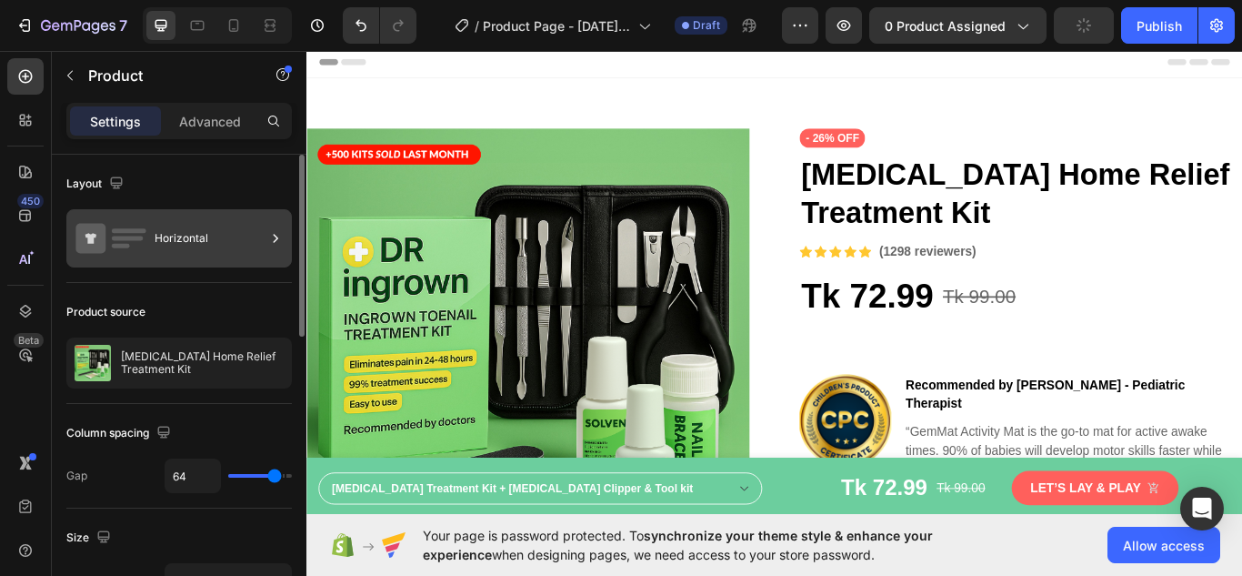
click at [129, 240] on rect at bounding box center [128, 238] width 32 height 5
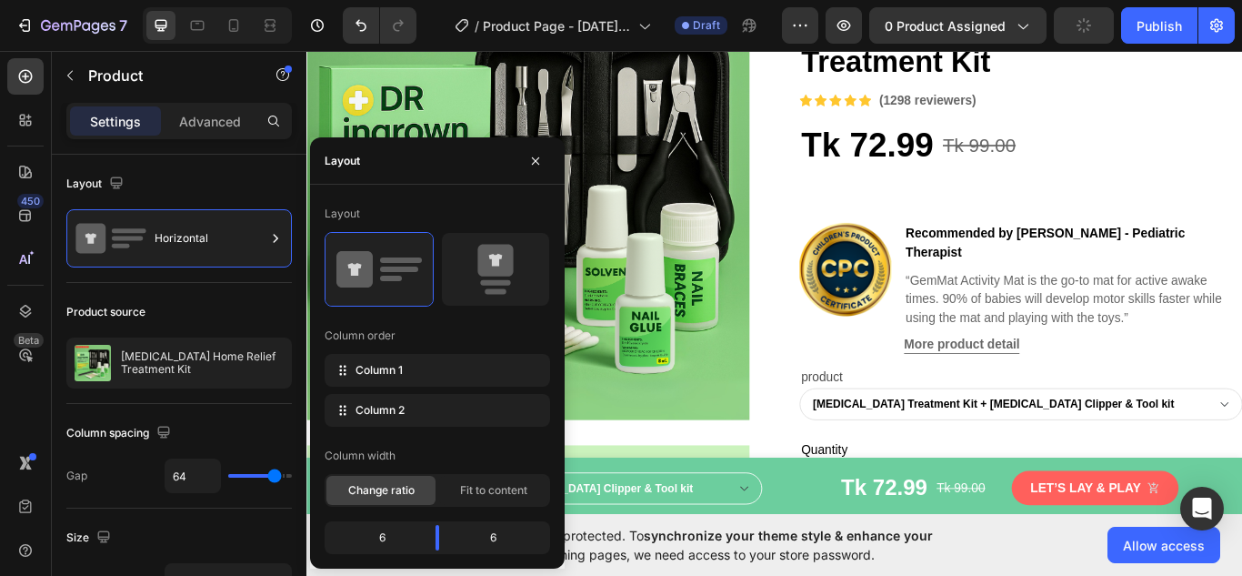
scroll to position [182, 0]
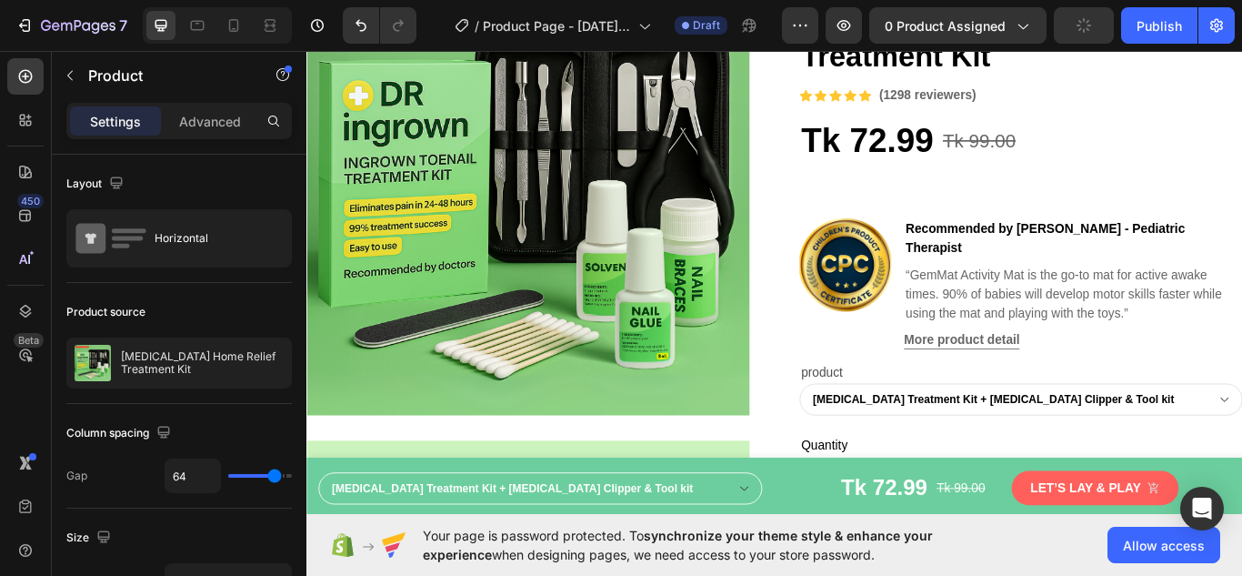
click at [208, 324] on div "Product source" at bounding box center [179, 311] width 226 height 29
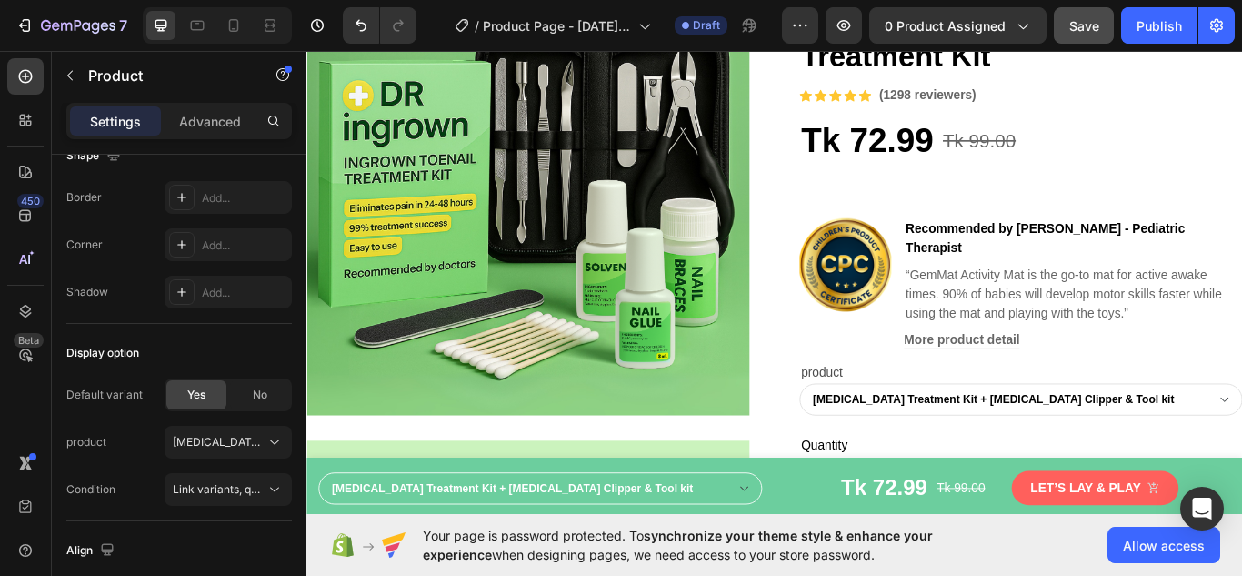
scroll to position [727, 0]
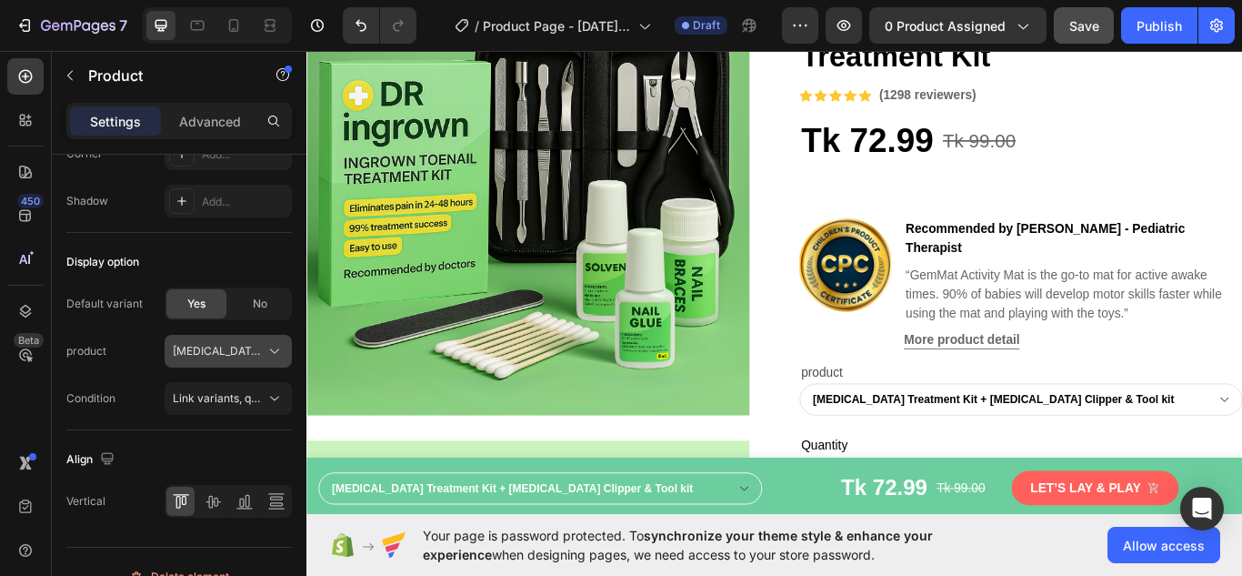
click at [257, 352] on span "[MEDICAL_DATA] Treatment Kit + [MEDICAL_DATA] Clipper & Tool kit" at bounding box center [217, 351] width 89 height 16
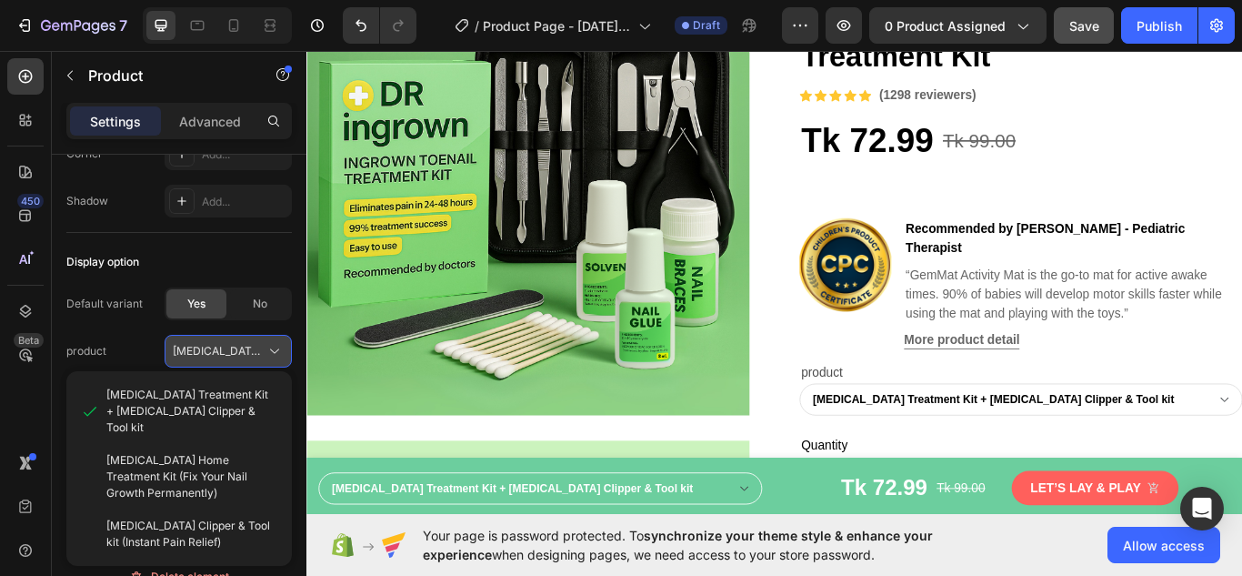
click at [257, 351] on span "[MEDICAL_DATA] Treatment Kit + [MEDICAL_DATA] Clipper & Tool kit" at bounding box center [217, 351] width 89 height 16
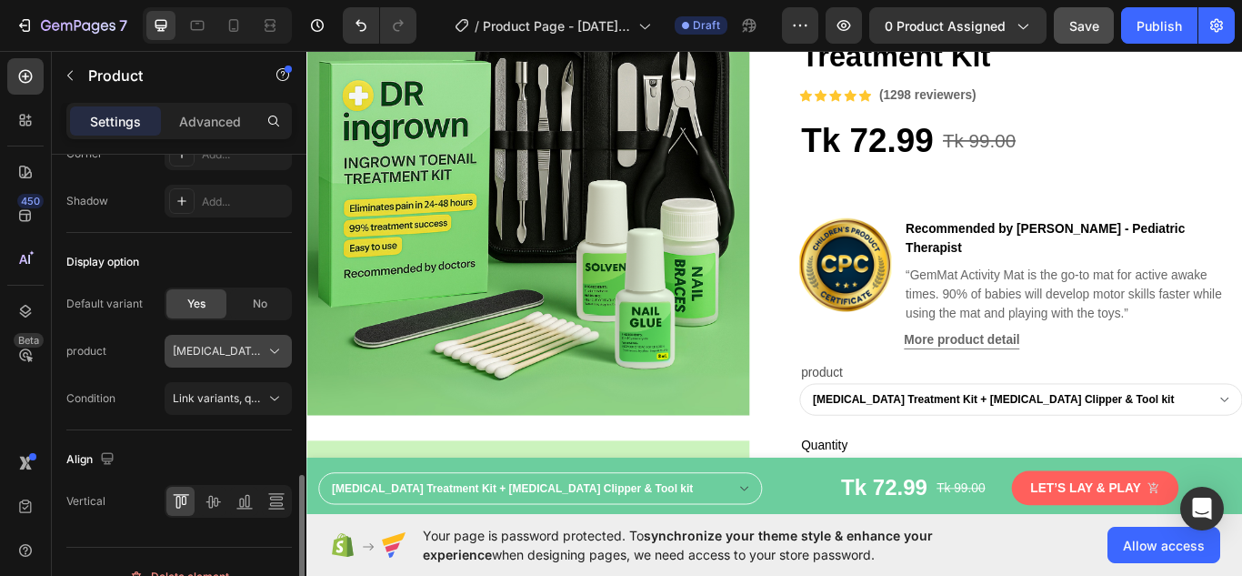
scroll to position [757, 0]
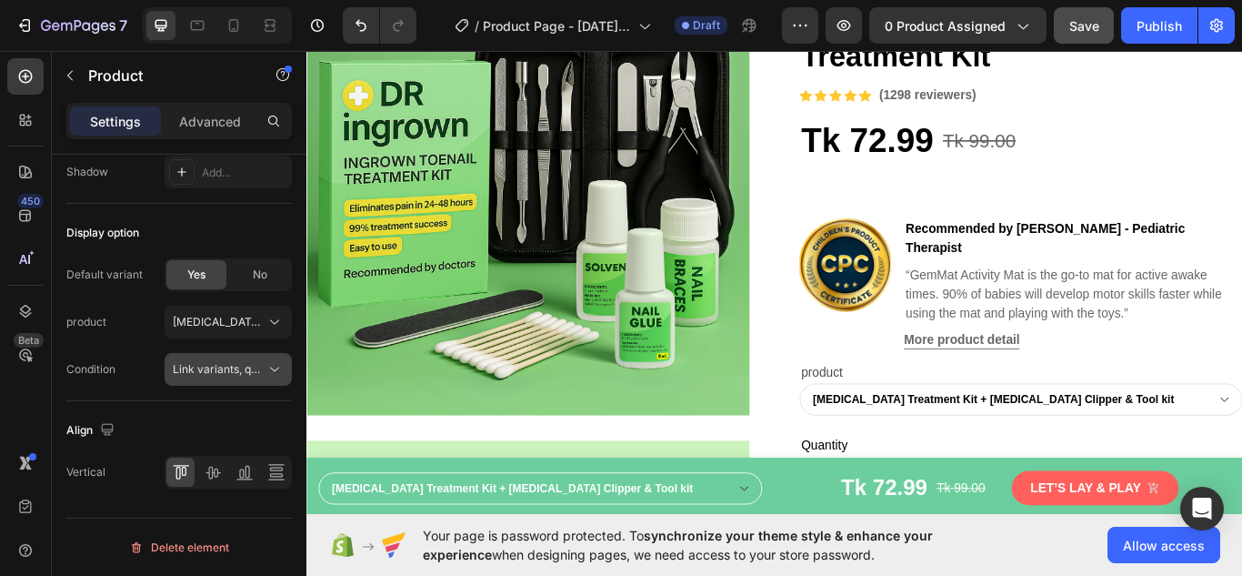
click at [263, 364] on span "Link variants, quantity <br> between same products" at bounding box center [307, 369] width 268 height 14
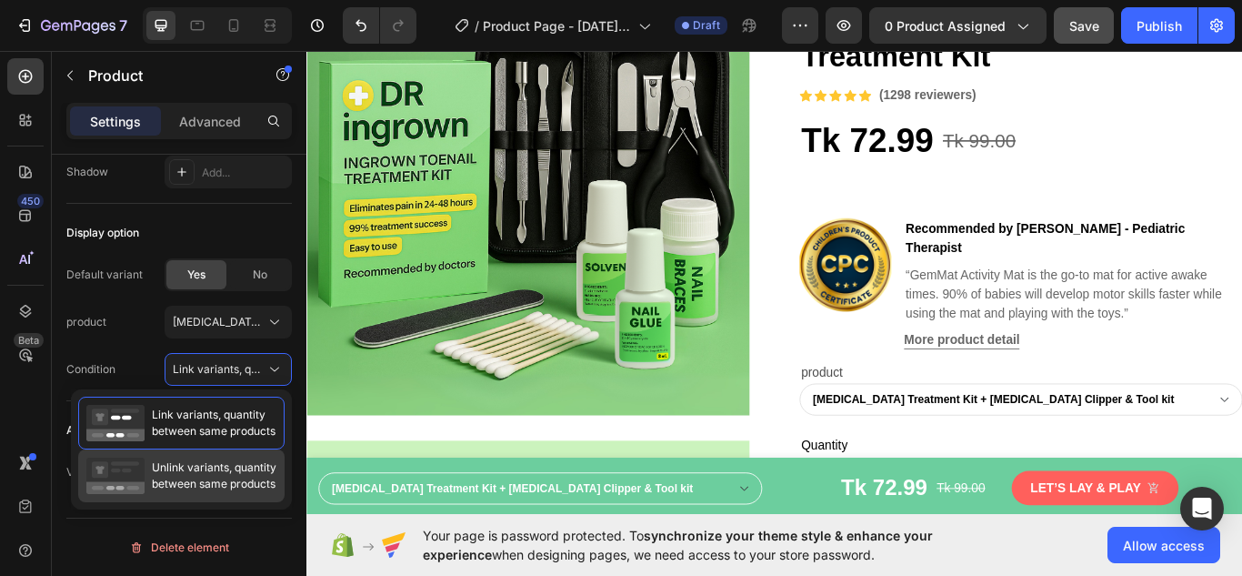
click at [166, 475] on span "Unlink variants, quantity between same products" at bounding box center [214, 475] width 125 height 33
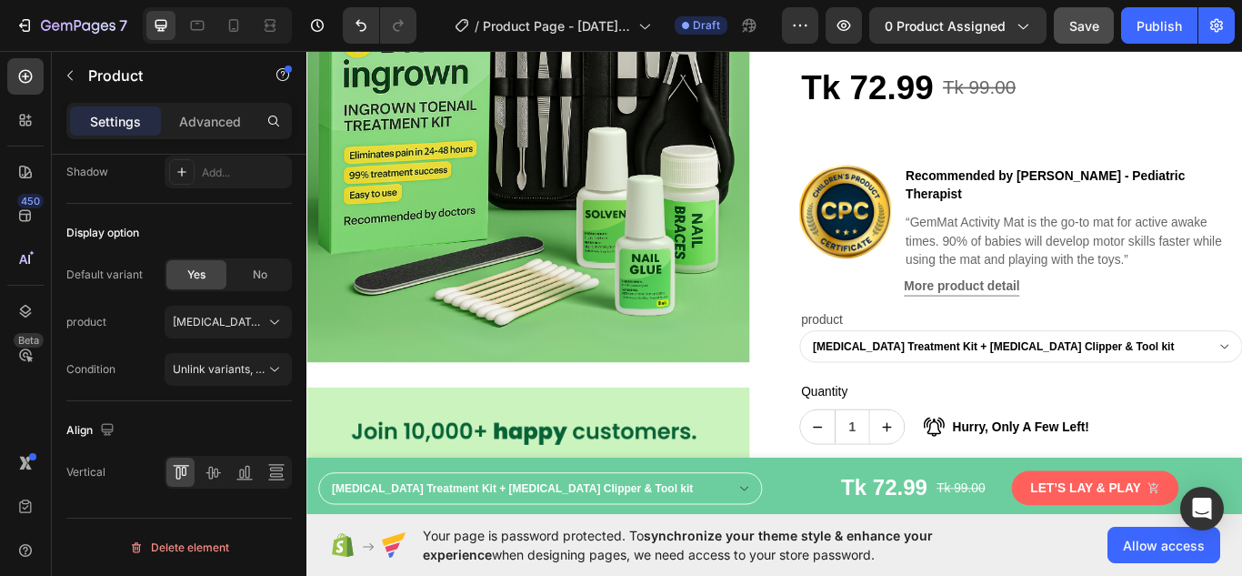
scroll to position [273, 0]
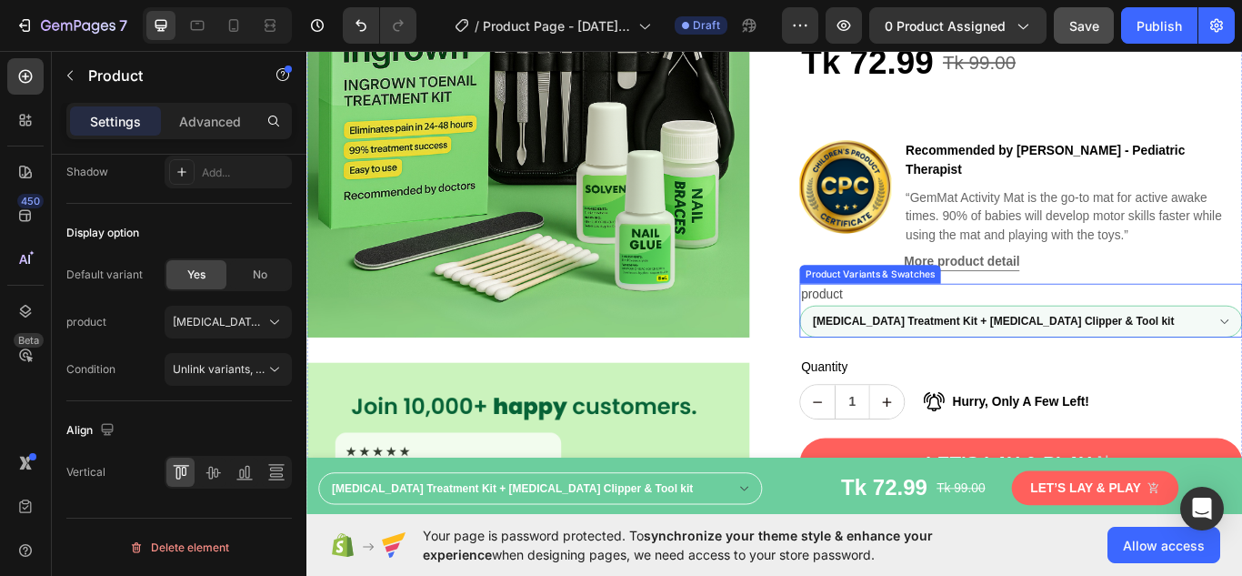
click at [1241, 348] on select "[MEDICAL_DATA] Treatment Kit + [MEDICAL_DATA] Clipper & Tool kit [MEDICAL_DATA]…" at bounding box center [1139, 366] width 517 height 37
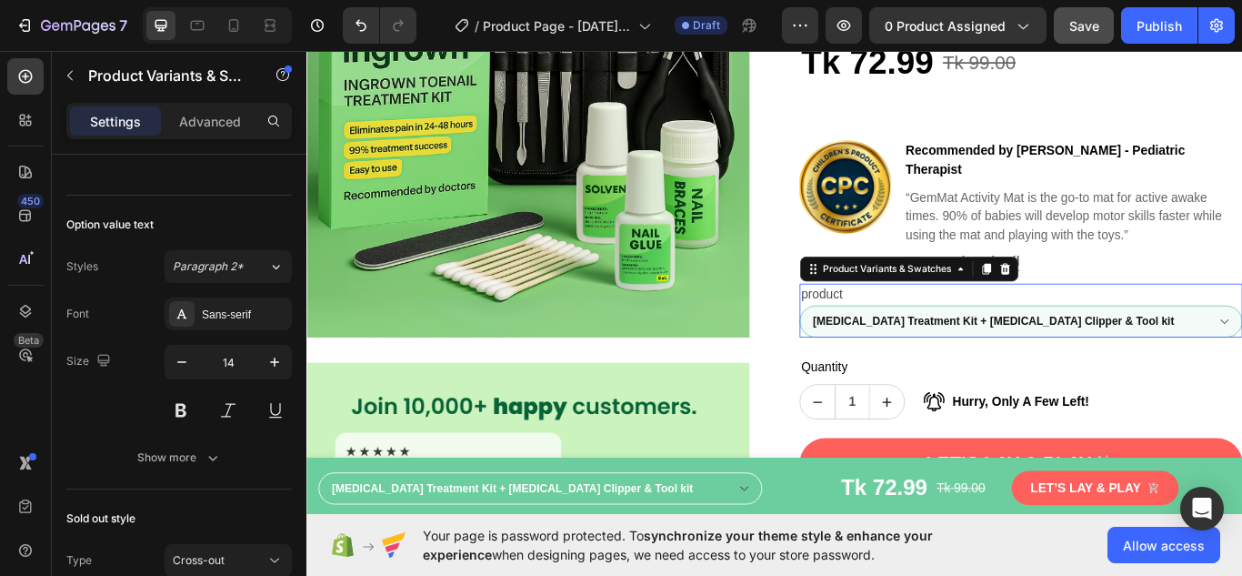
scroll to position [0, 0]
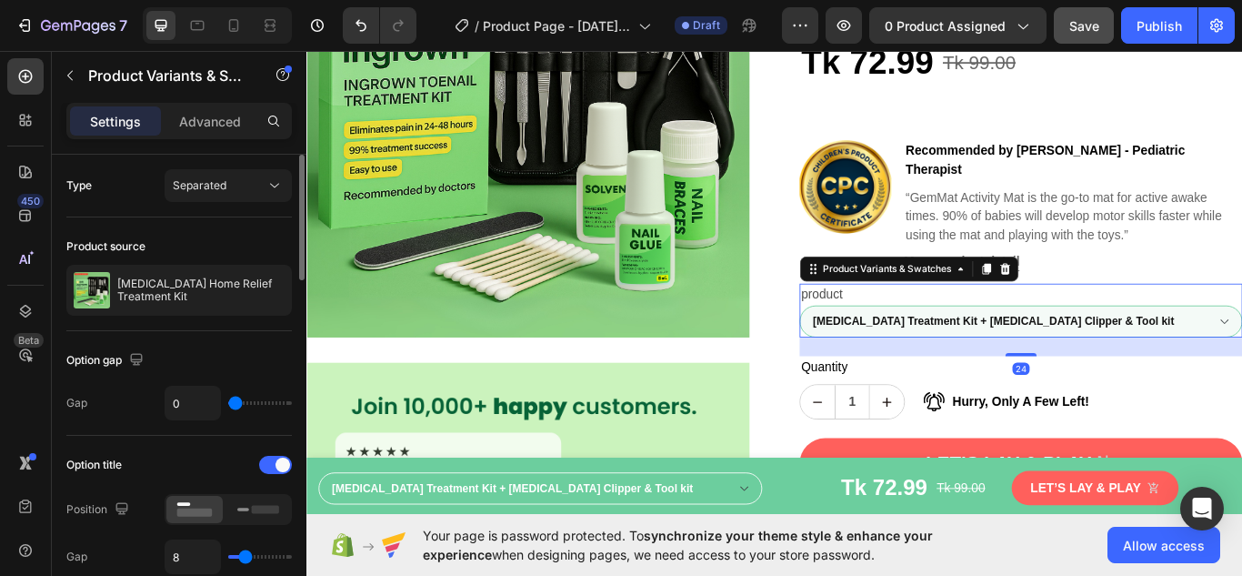
click at [1241, 348] on select "[MEDICAL_DATA] Treatment Kit + [MEDICAL_DATA] Clipper & Tool kit [MEDICAL_DATA]…" at bounding box center [1139, 366] width 517 height 37
click at [239, 340] on div "Option gap Gap 0" at bounding box center [179, 383] width 226 height 105
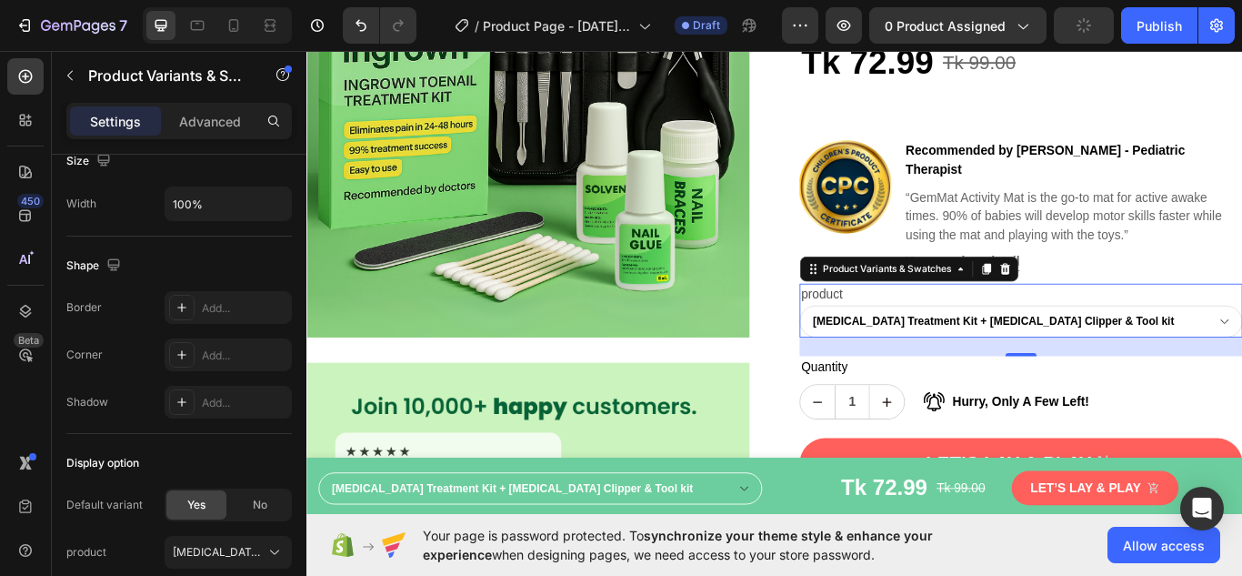
scroll to position [1325, 0]
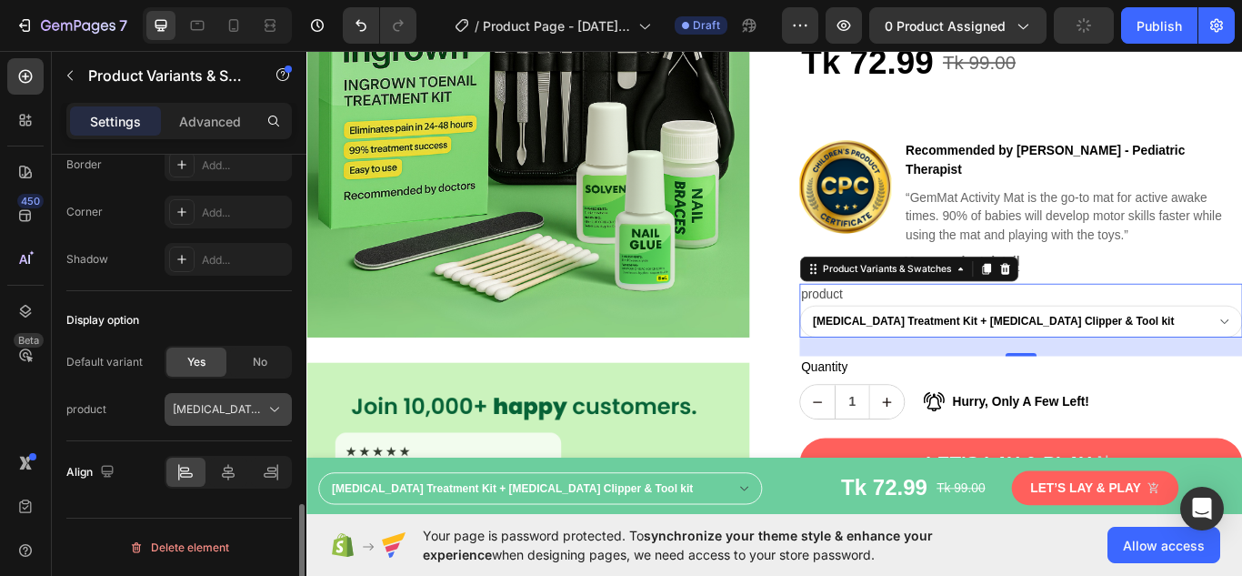
click at [258, 407] on span "[MEDICAL_DATA] Treatment Kit + [MEDICAL_DATA] Clipper & Tool kit" at bounding box center [217, 409] width 89 height 16
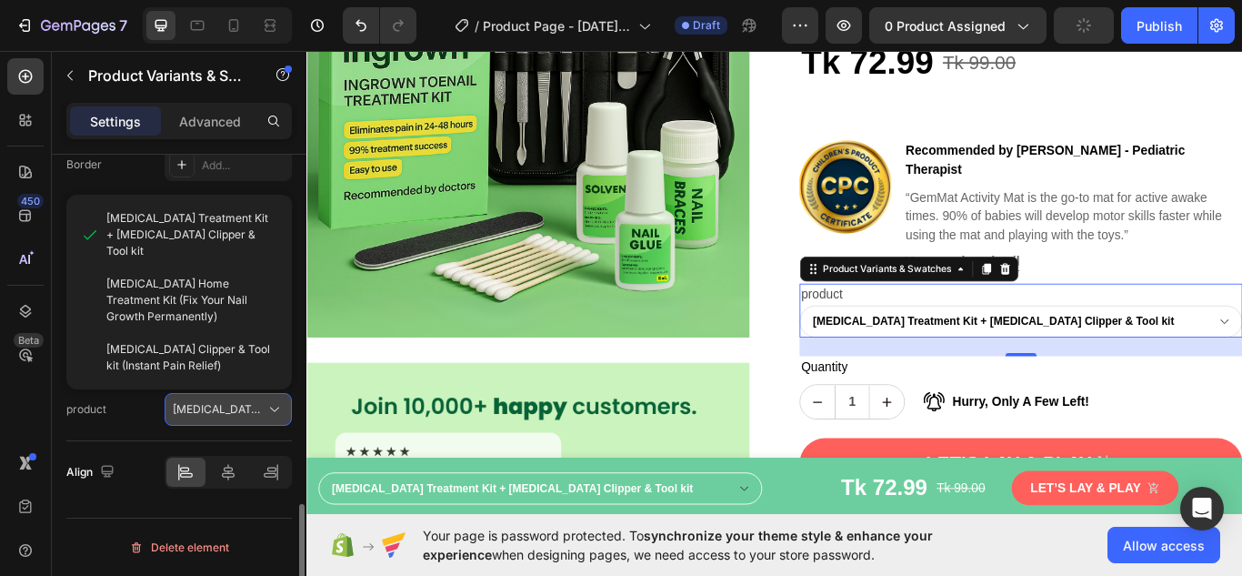
click at [258, 407] on span "[MEDICAL_DATA] Treatment Kit + [MEDICAL_DATA] Clipper & Tool kit" at bounding box center [217, 409] width 89 height 16
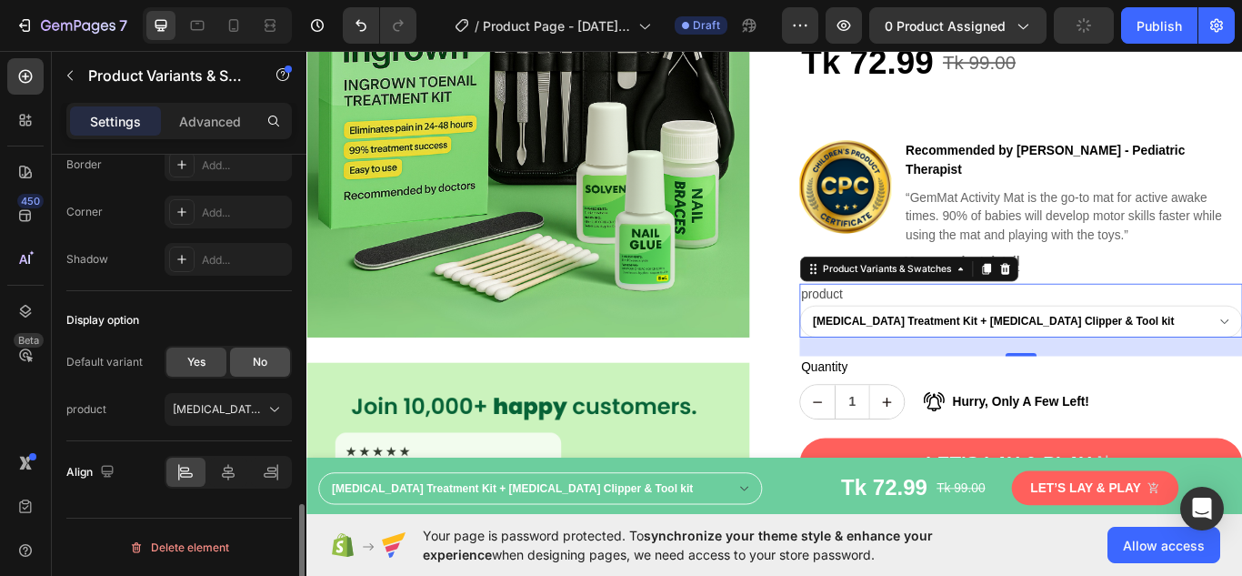
click at [256, 366] on span "No" at bounding box center [260, 362] width 15 height 16
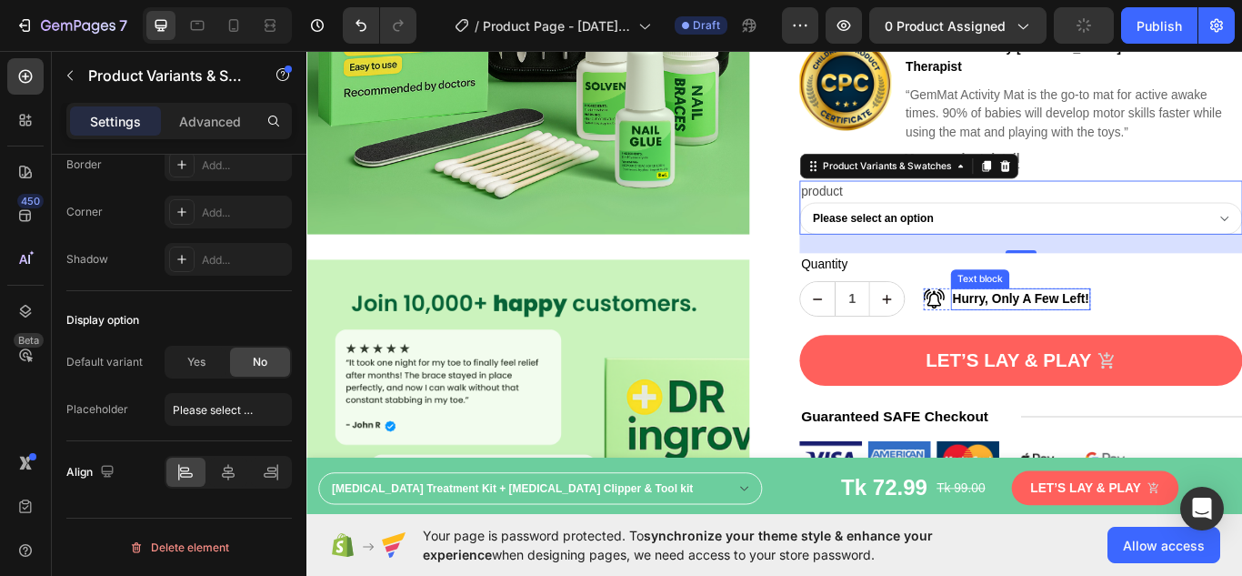
scroll to position [364, 0]
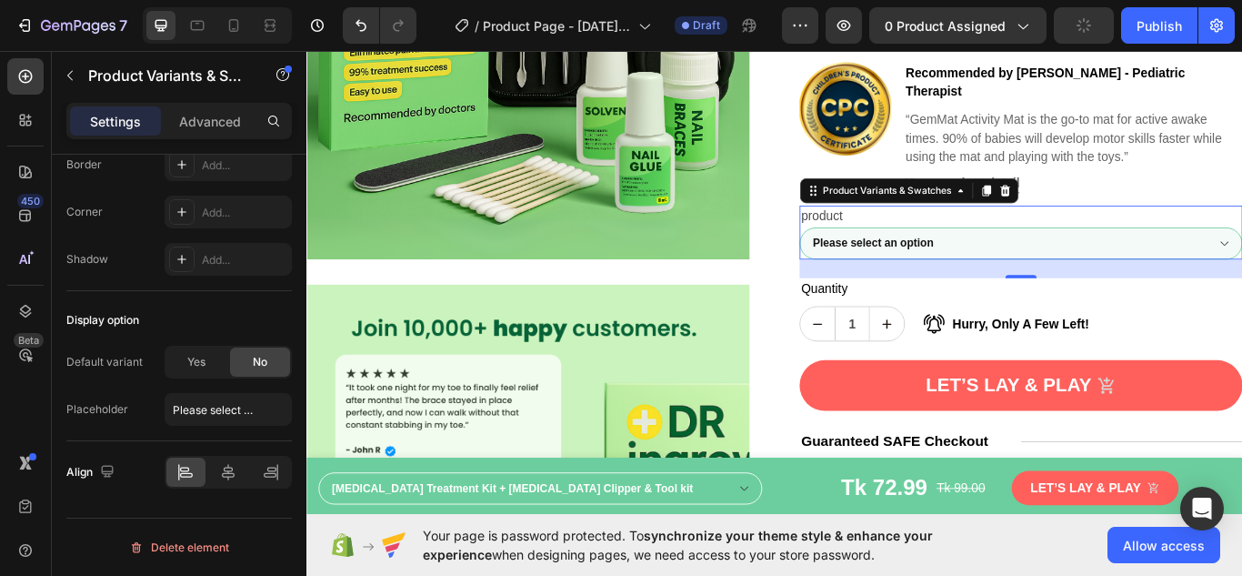
click at [1073, 257] on select "Please select an option [MEDICAL_DATA] Treatment Kit + [MEDICAL_DATA] Clipper &…" at bounding box center [1139, 275] width 517 height 37
click at [1064, 257] on select "Please select an option [MEDICAL_DATA] Treatment Kit + [MEDICAL_DATA] Clipper &…" at bounding box center [1139, 275] width 517 height 37
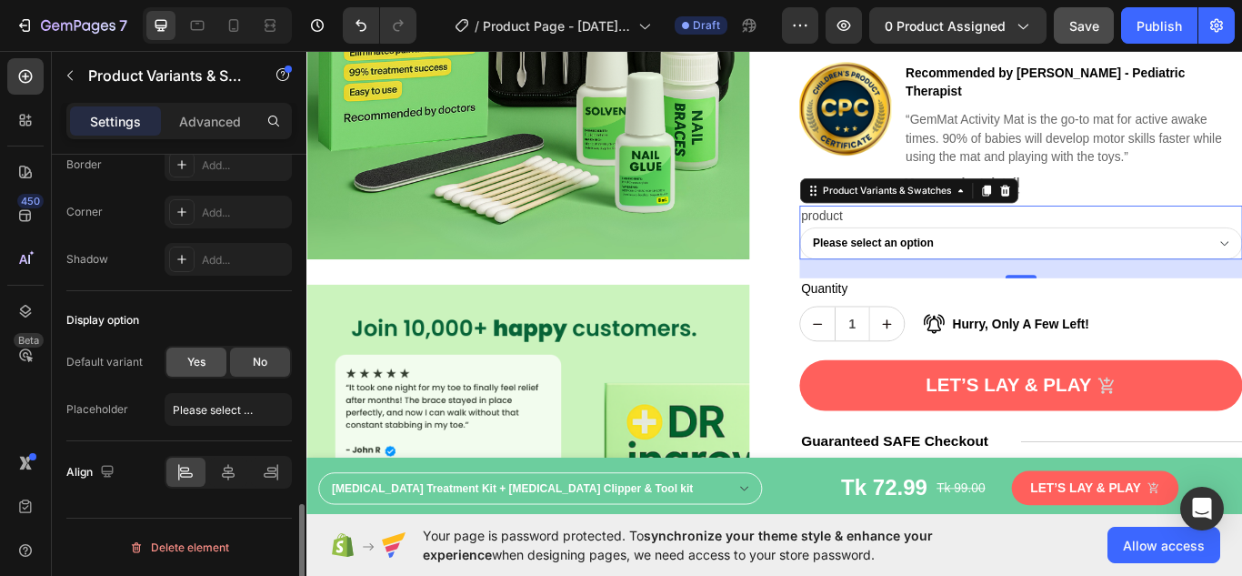
click at [200, 354] on span "Yes" at bounding box center [196, 362] width 18 height 16
select select "[MEDICAL_DATA] Treatment Kit + [MEDICAL_DATA] Clipper & Tool kit"
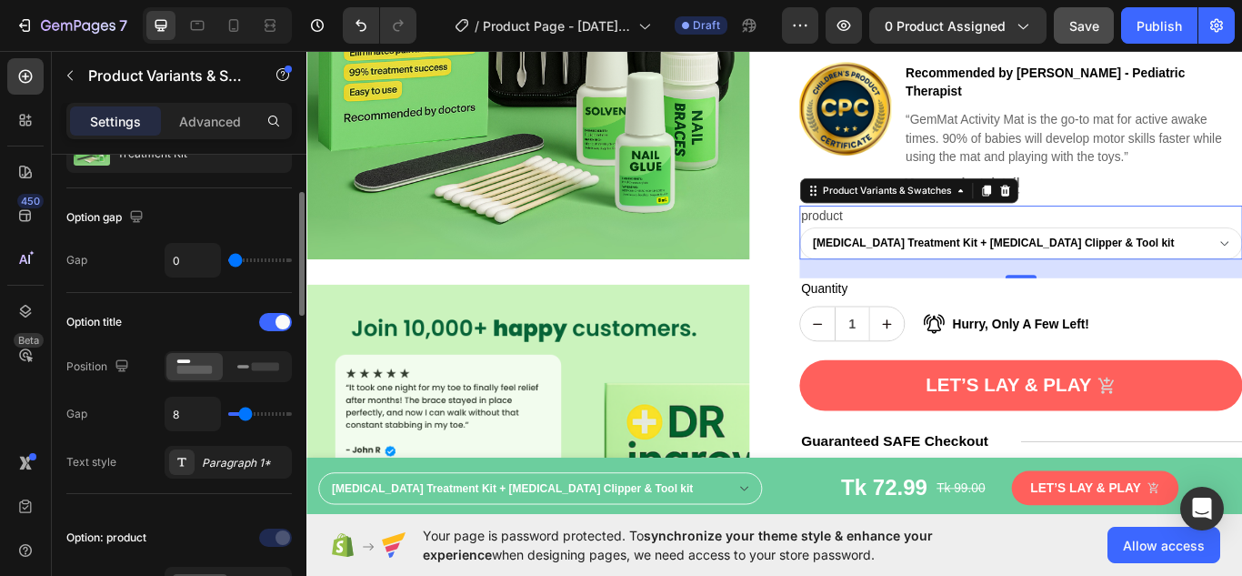
scroll to position [0, 0]
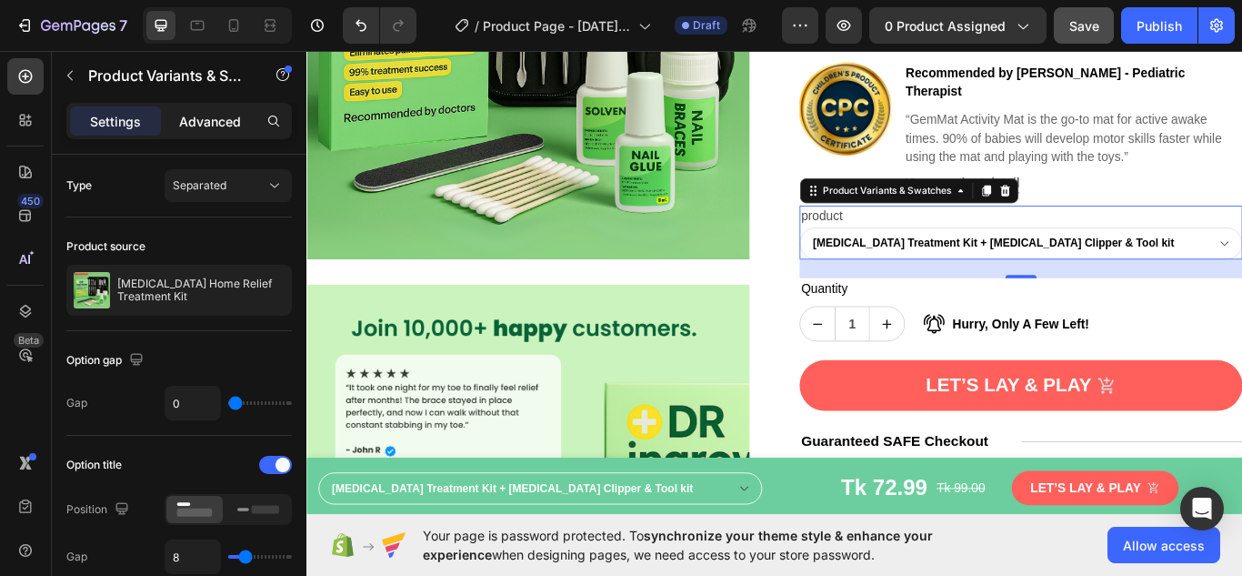
click at [219, 110] on div "Advanced" at bounding box center [210, 120] width 91 height 29
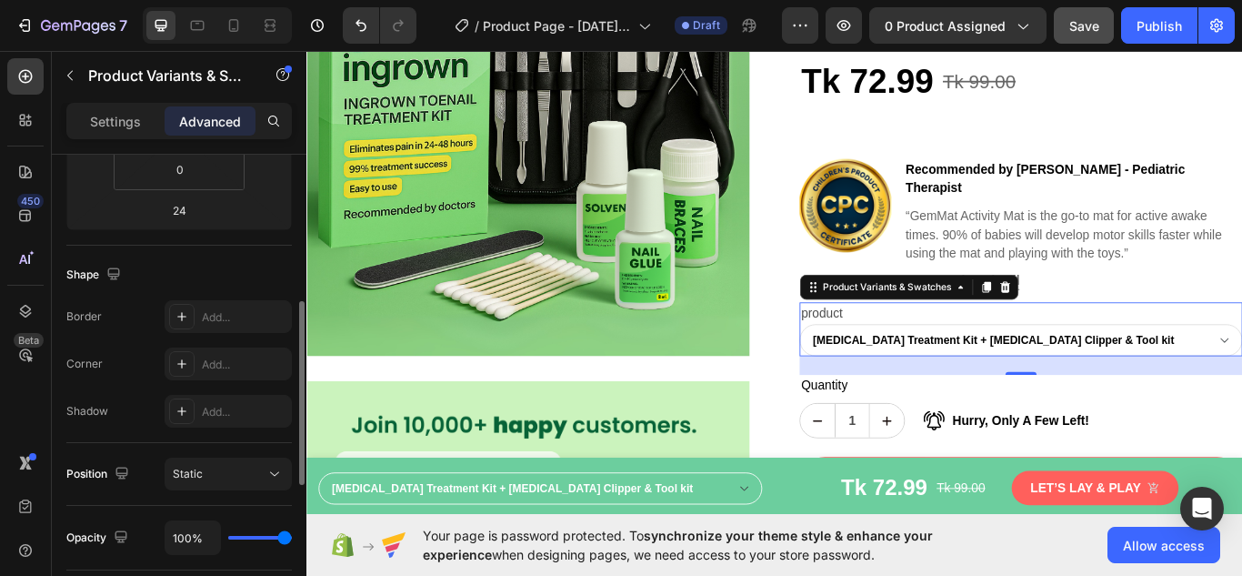
scroll to position [91, 0]
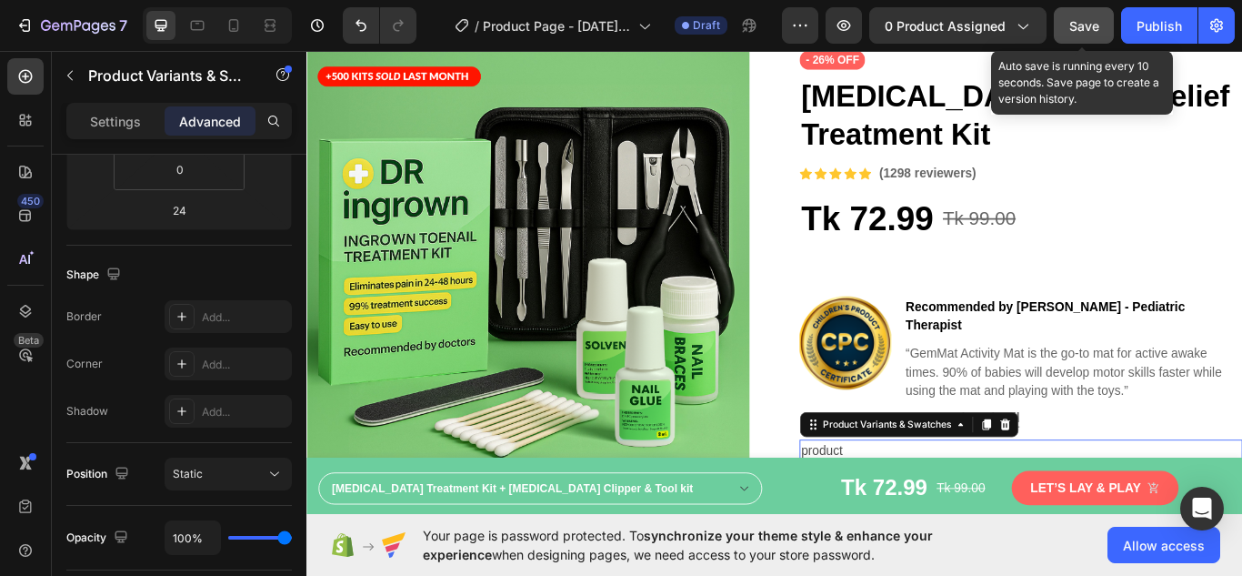
click at [1087, 30] on span "Save" at bounding box center [1084, 25] width 30 height 15
